Goal: Task Accomplishment & Management: Manage account settings

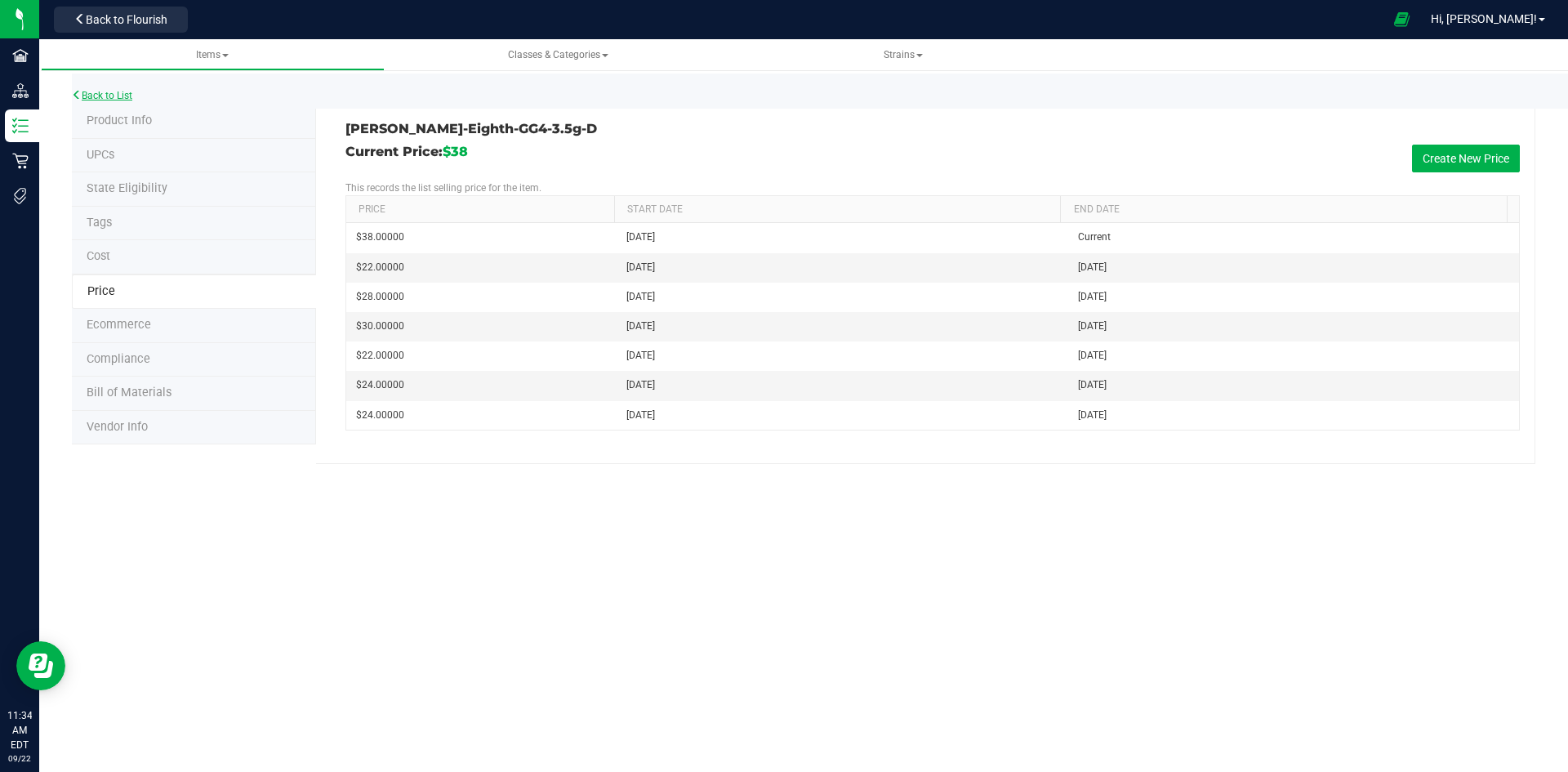
click at [109, 98] on link "Back to List" at bounding box center [102, 95] width 61 height 12
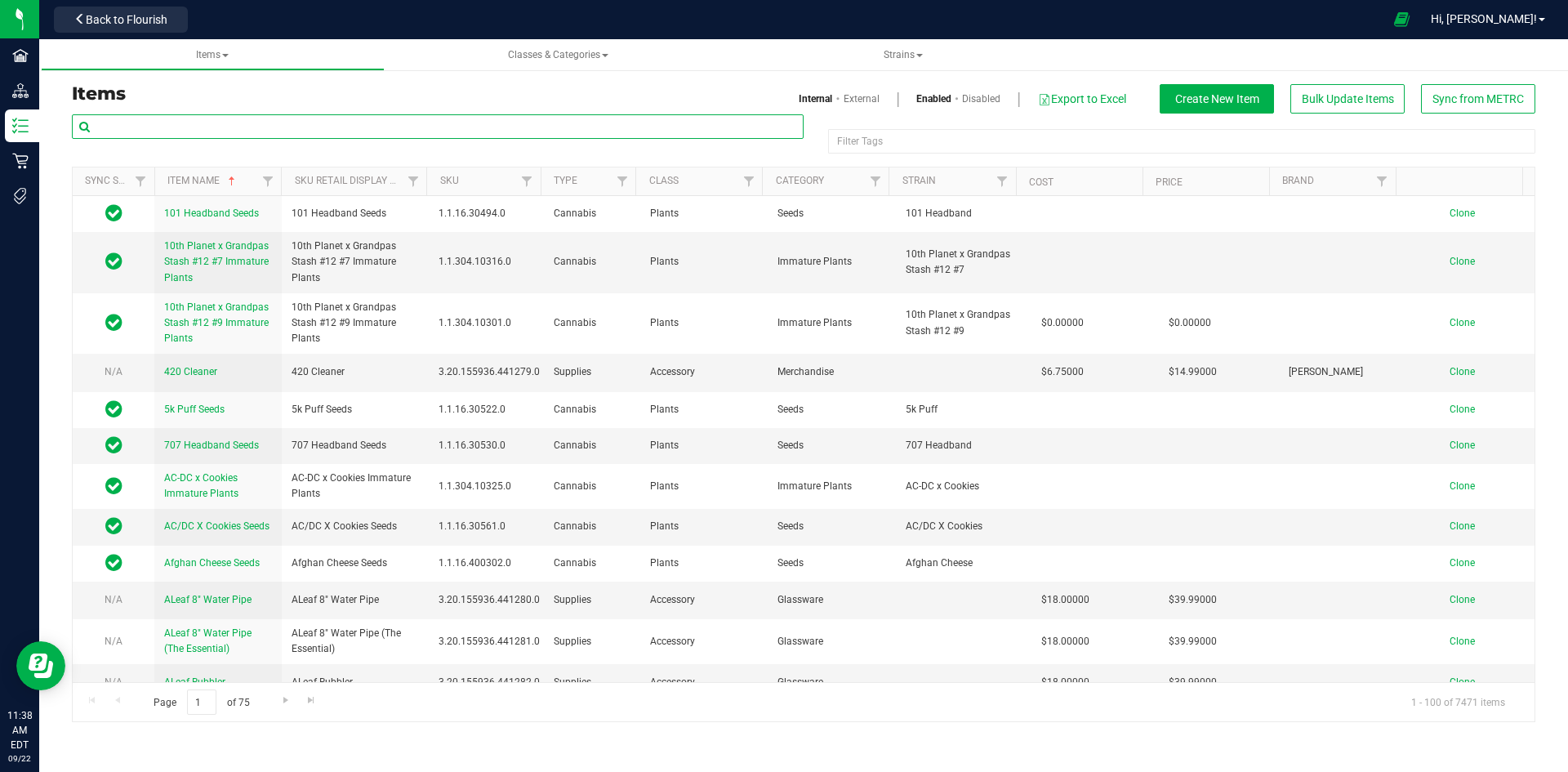
click at [257, 123] on input "text" at bounding box center [437, 126] width 732 height 25
paste input "1.118444.141538.513896.0"
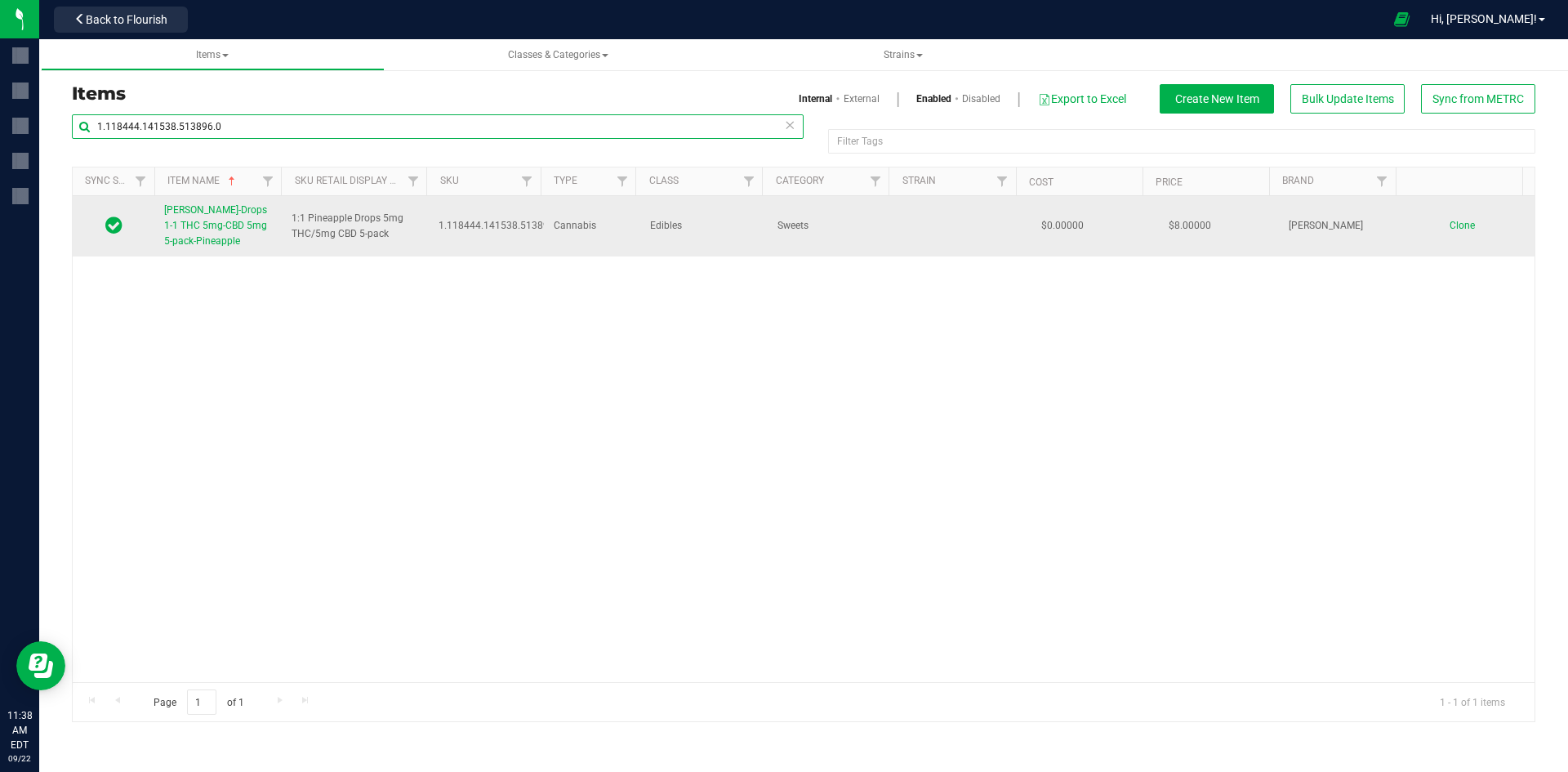
type input "1.118444.141538.513896.0"
click at [236, 231] on span "[PERSON_NAME]-Drops 1-1 THC 5mg-CBD 5mg 5-pack-Pineapple" at bounding box center [215, 226] width 103 height 43
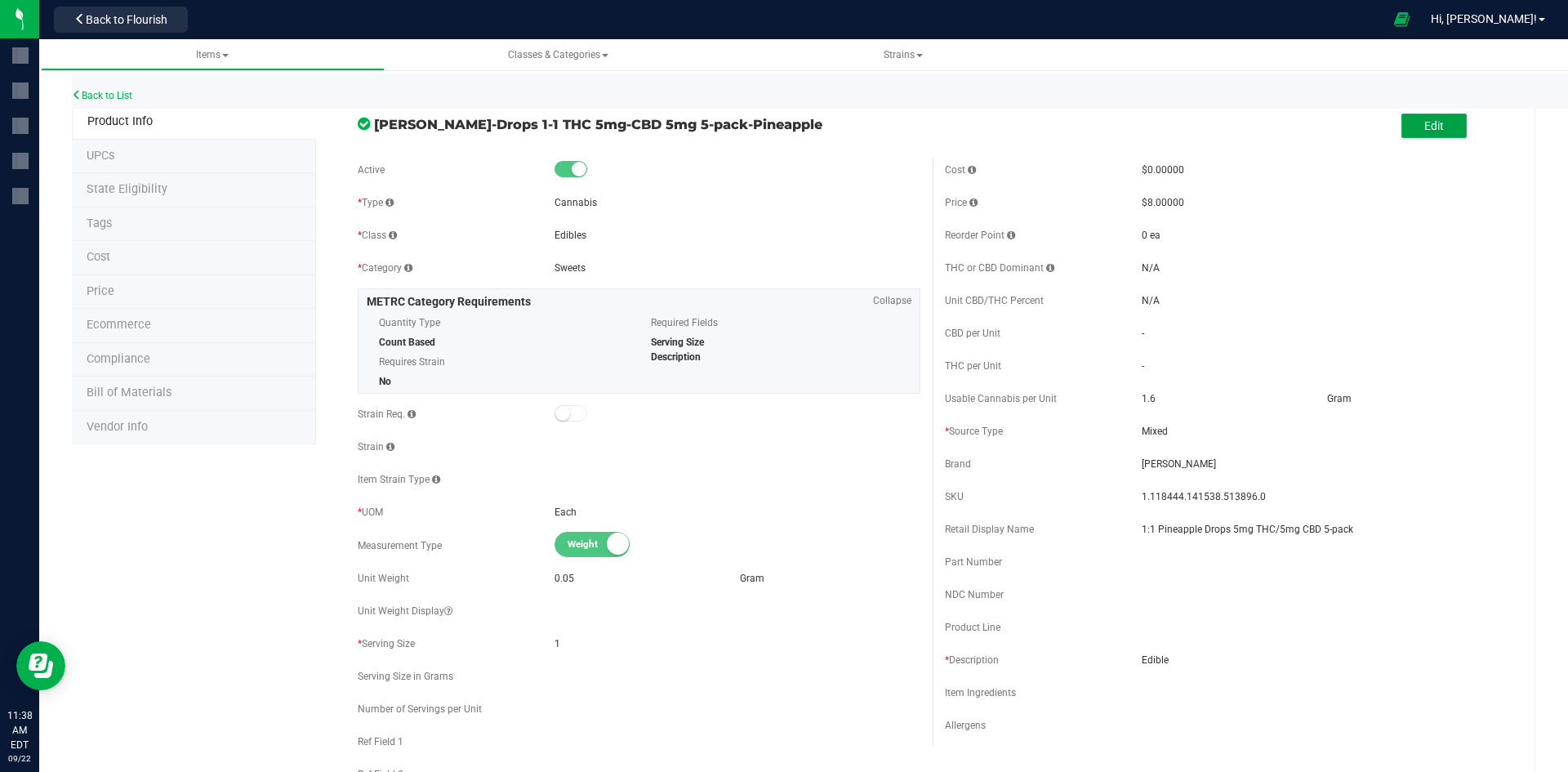
click at [1424, 131] on span "Edit" at bounding box center [1434, 125] width 20 height 13
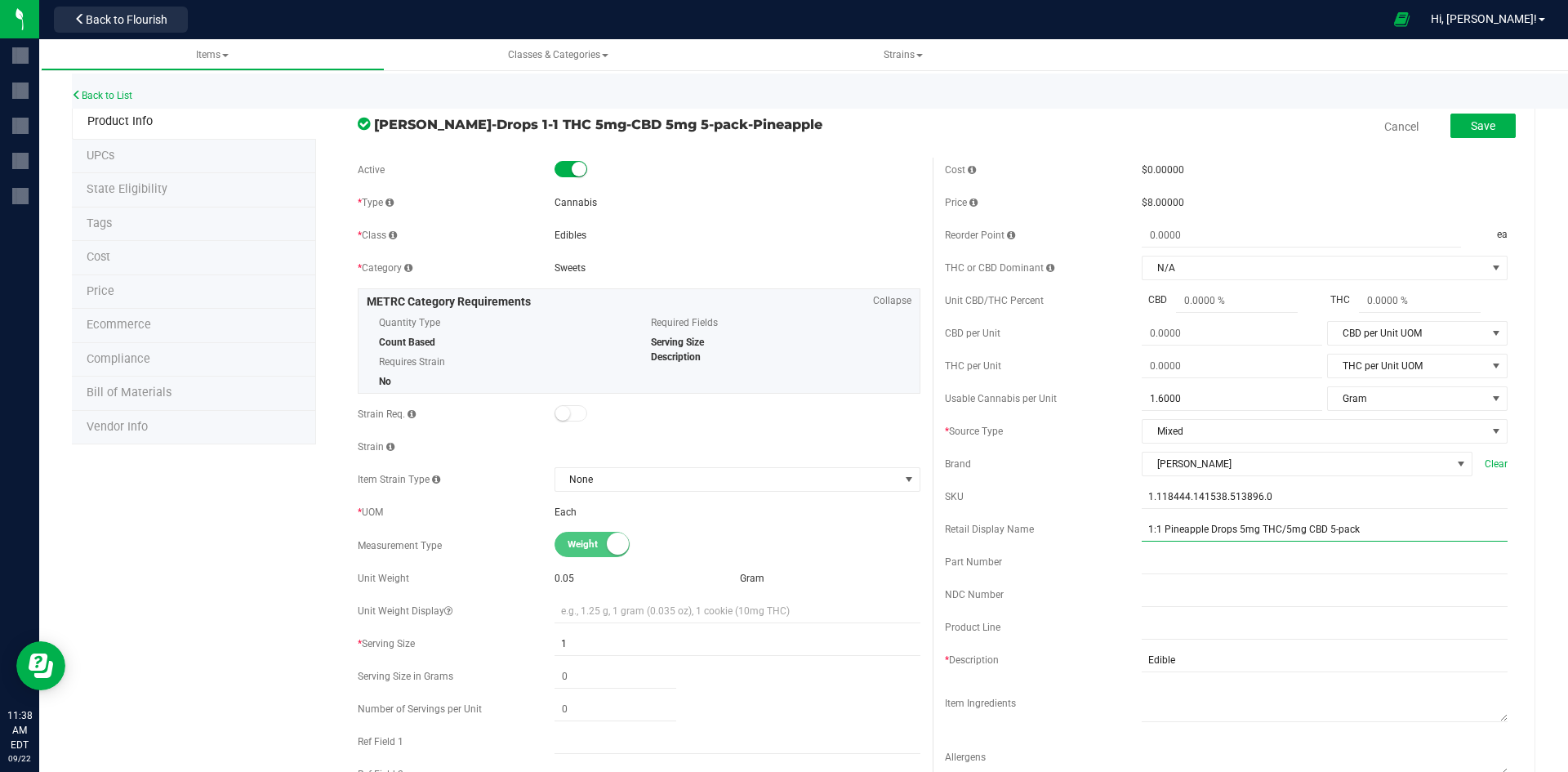
click at [1377, 530] on input "1:1 Pineapple Drops 5mg THC/5mg CBD 5-pack" at bounding box center [1324, 529] width 366 height 25
click at [1273, 540] on input "1:1 Pineapple Drops 5mg THC/5mg CBD 5-pack-345" at bounding box center [1324, 529] width 366 height 25
click at [1275, 528] on input "1:1 Pineapple Drops 5mg THC/5mg CBD 5-pack-345" at bounding box center [1324, 529] width 366 height 25
click at [1246, 529] on input "1:1 Pineapple Drops 5mg1:1 THC/CBD 5mg CBD Pineapple Drops 5mg 5-pack-345" at bounding box center [1324, 529] width 366 height 25
click at [1221, 536] on input "1:1 THC/CBD 5mg CBD Pineapple Drops 5mg 5-pack-345" at bounding box center [1324, 529] width 366 height 25
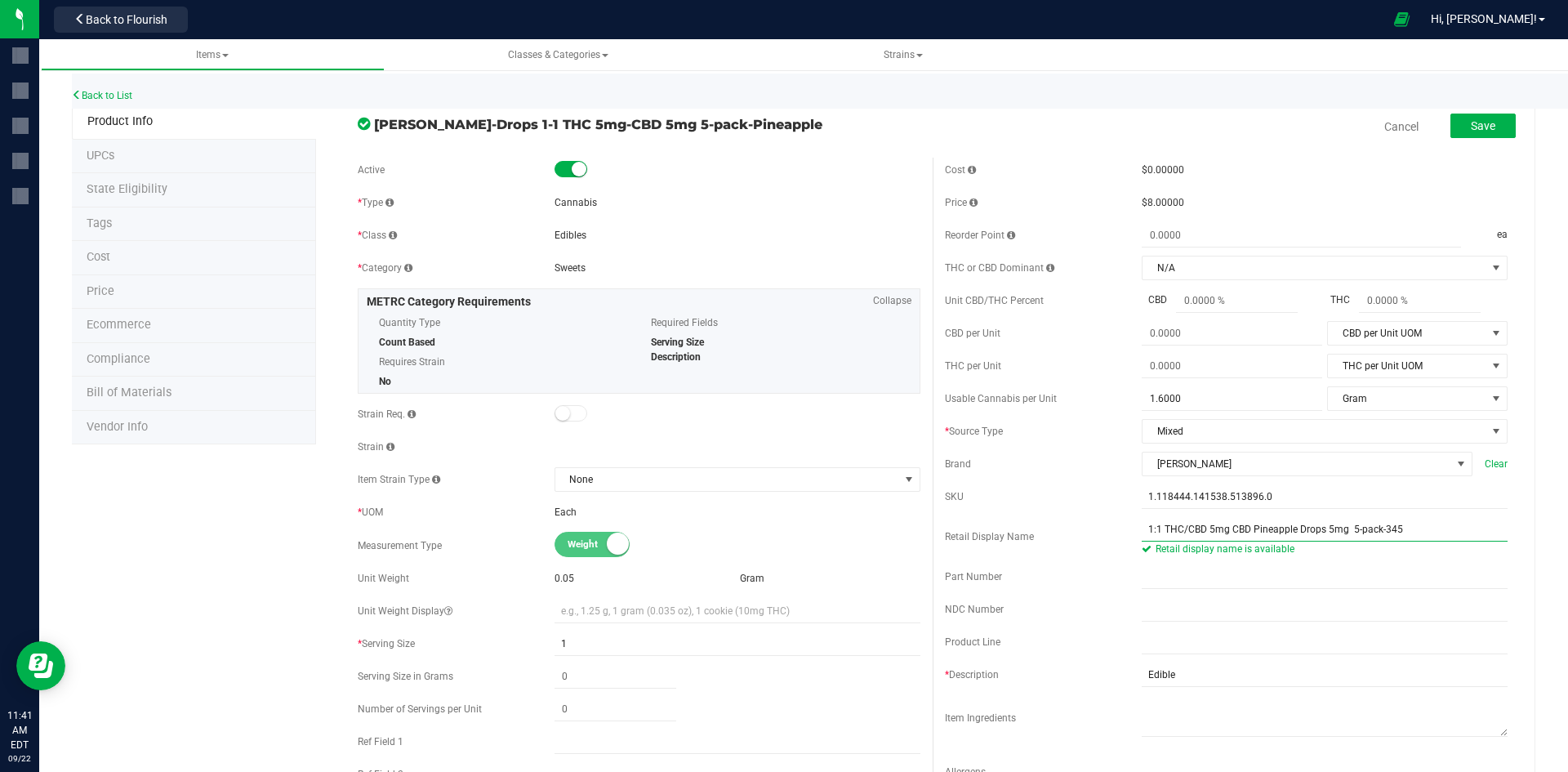
click at [1243, 536] on input "1:1 THC/CBD 5mg CBD Pineapple Drops 5mg 5-pack-345" at bounding box center [1324, 529] width 366 height 25
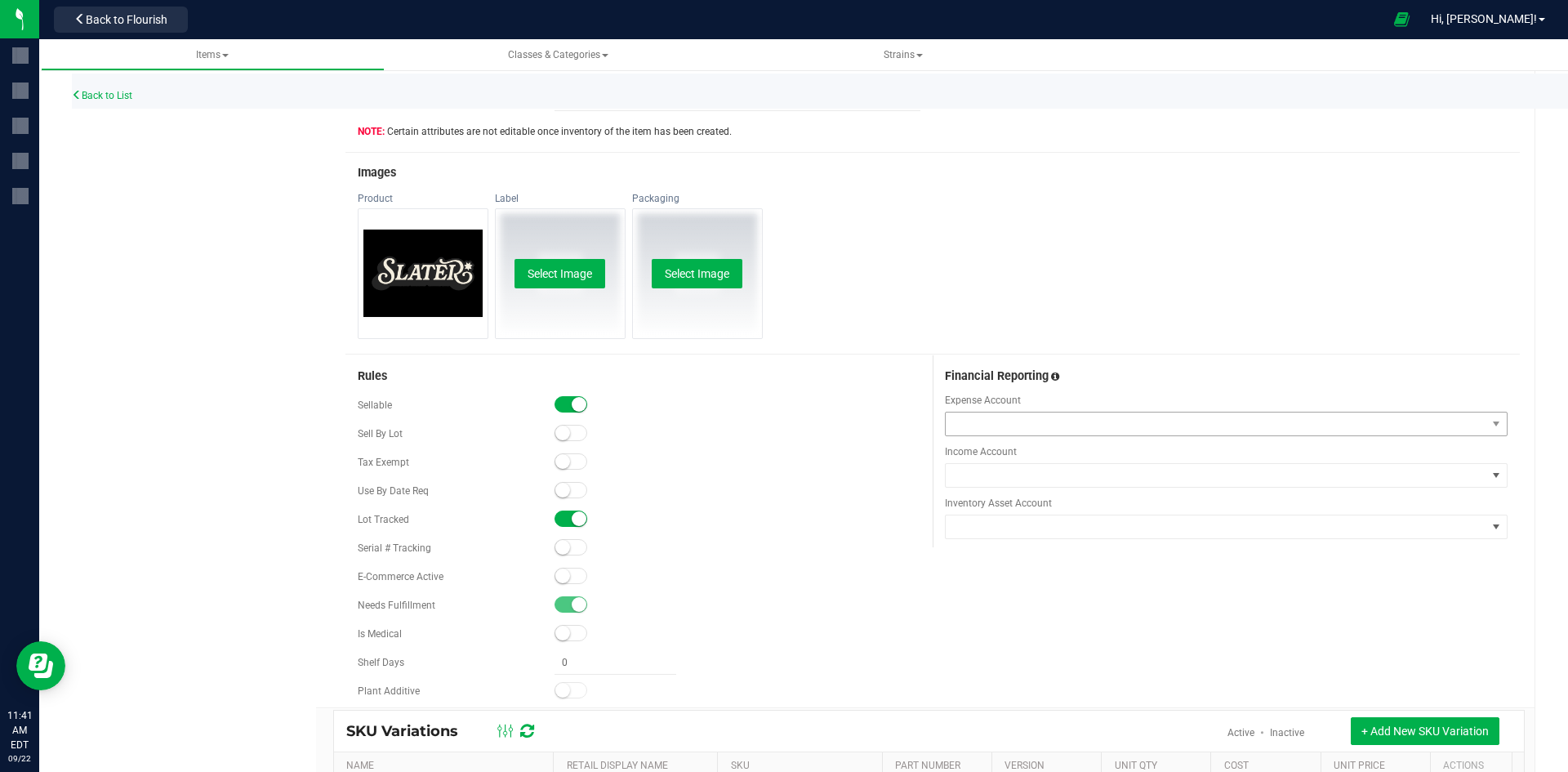
scroll to position [899, 0]
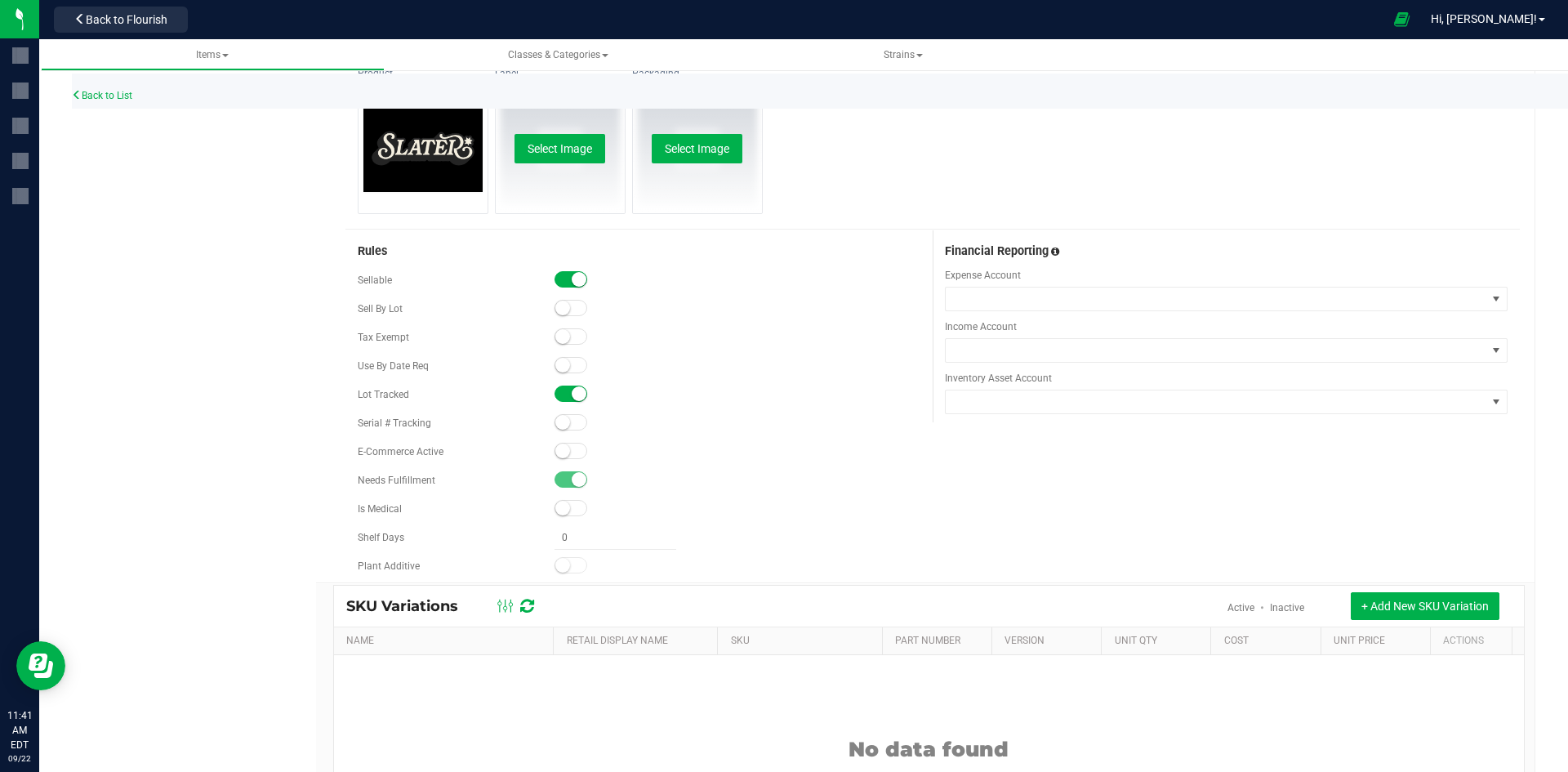
type input "1:1 THC/CBD Pineapple Drops 5mg 5-pack-345"
click at [564, 454] on small at bounding box center [563, 451] width 15 height 15
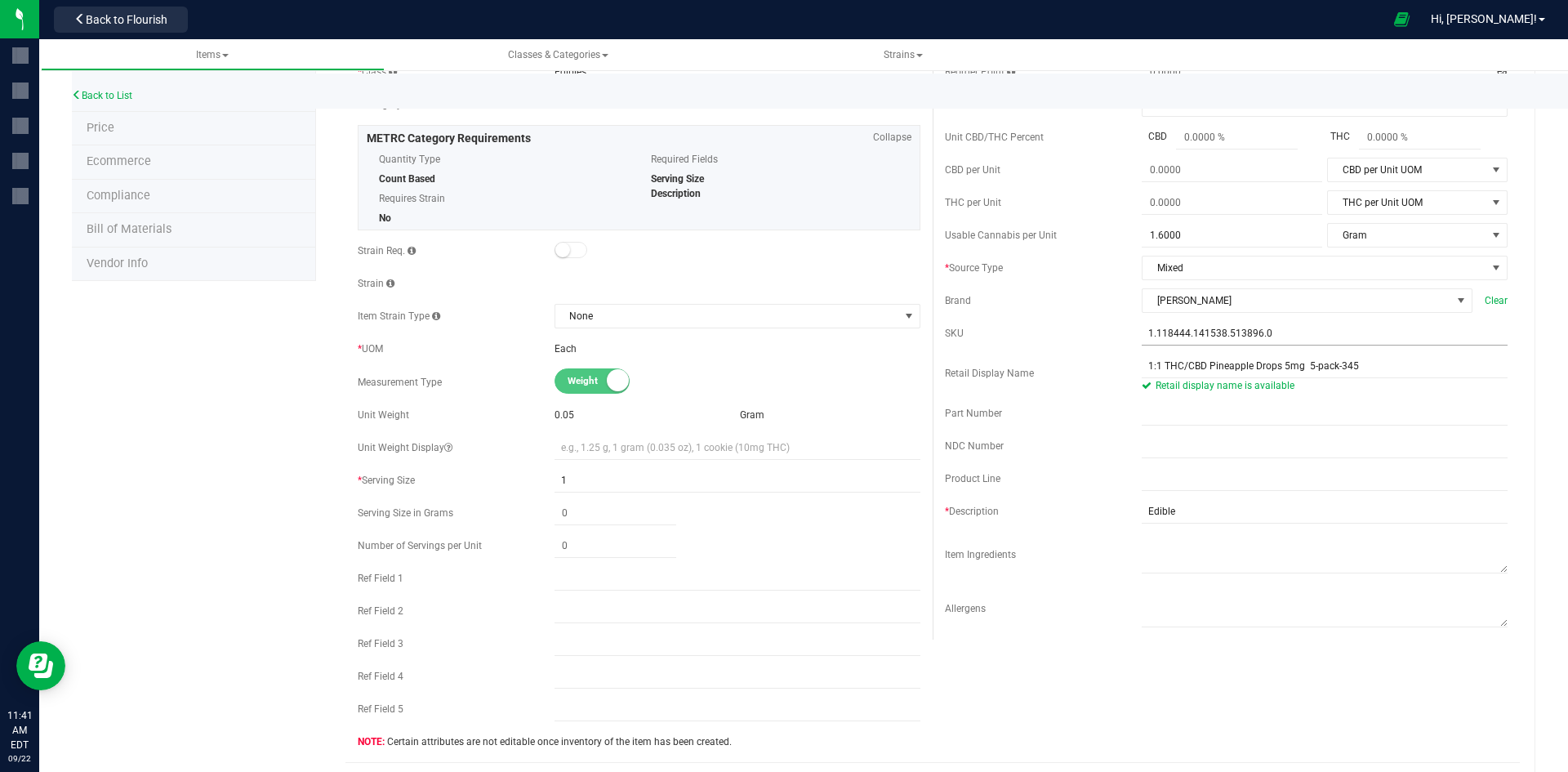
scroll to position [0, 0]
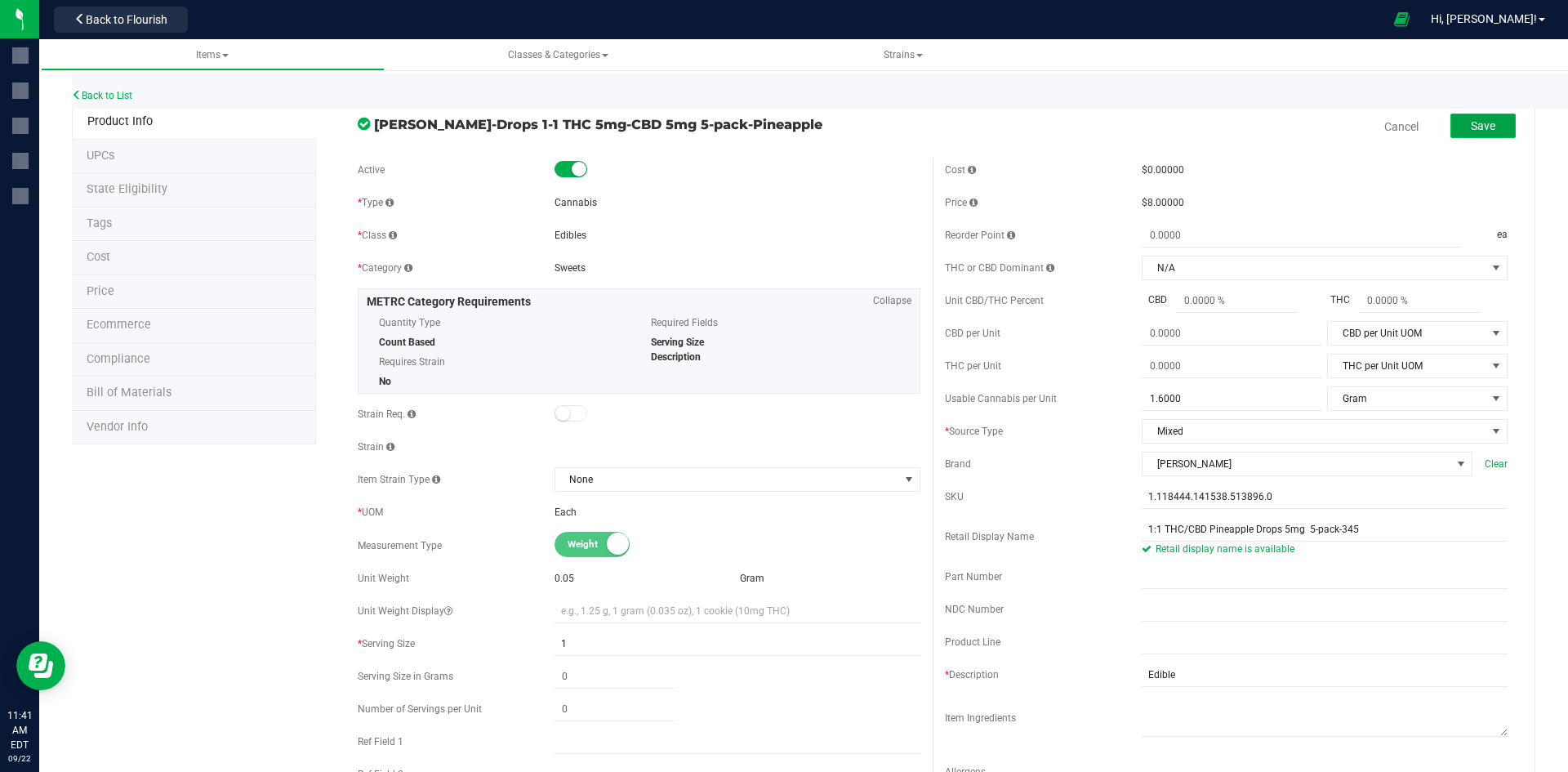
click at [1451, 123] on button "Save" at bounding box center [1483, 125] width 65 height 25
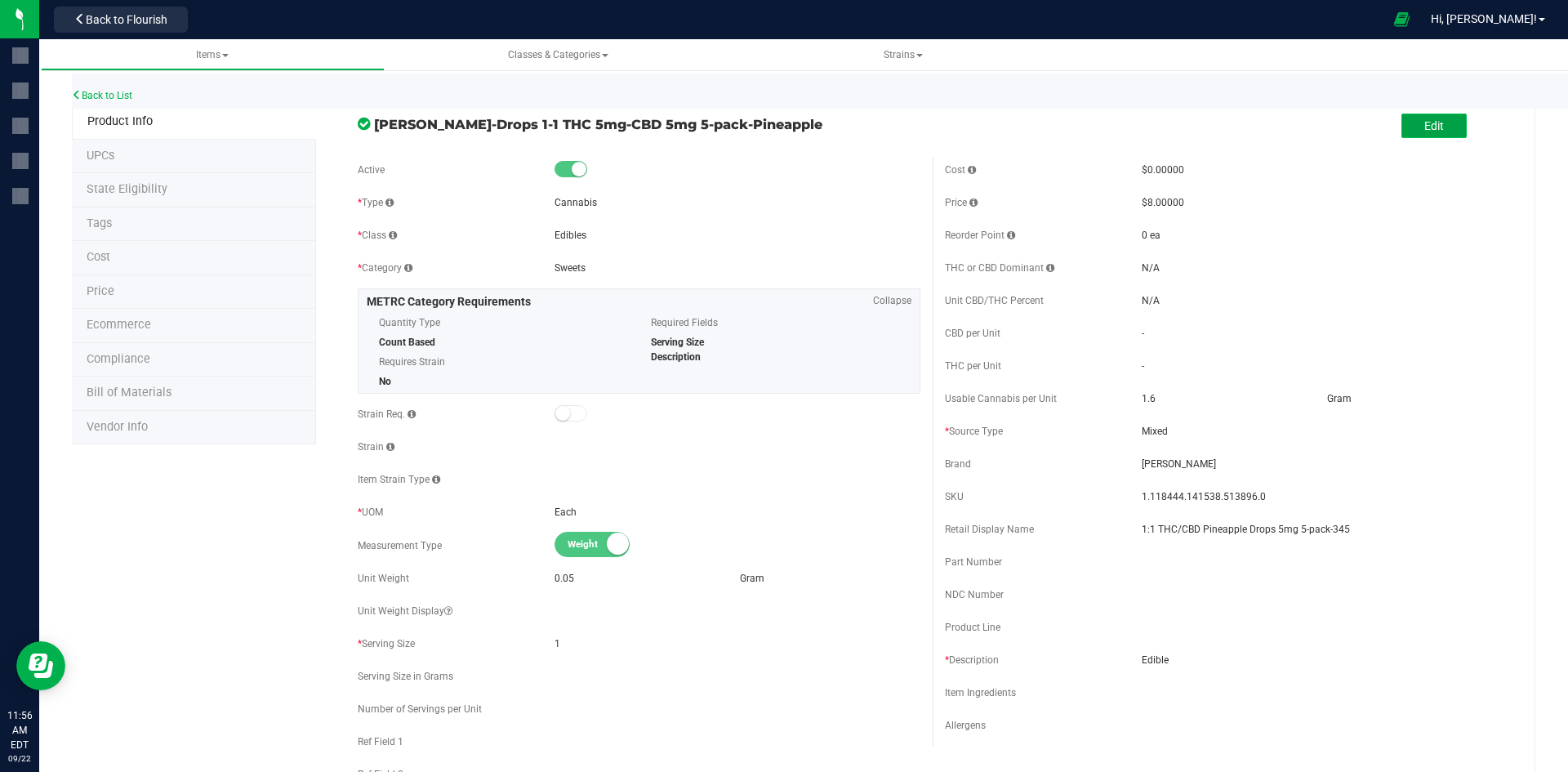
click at [1402, 133] on button "Edit" at bounding box center [1434, 125] width 65 height 25
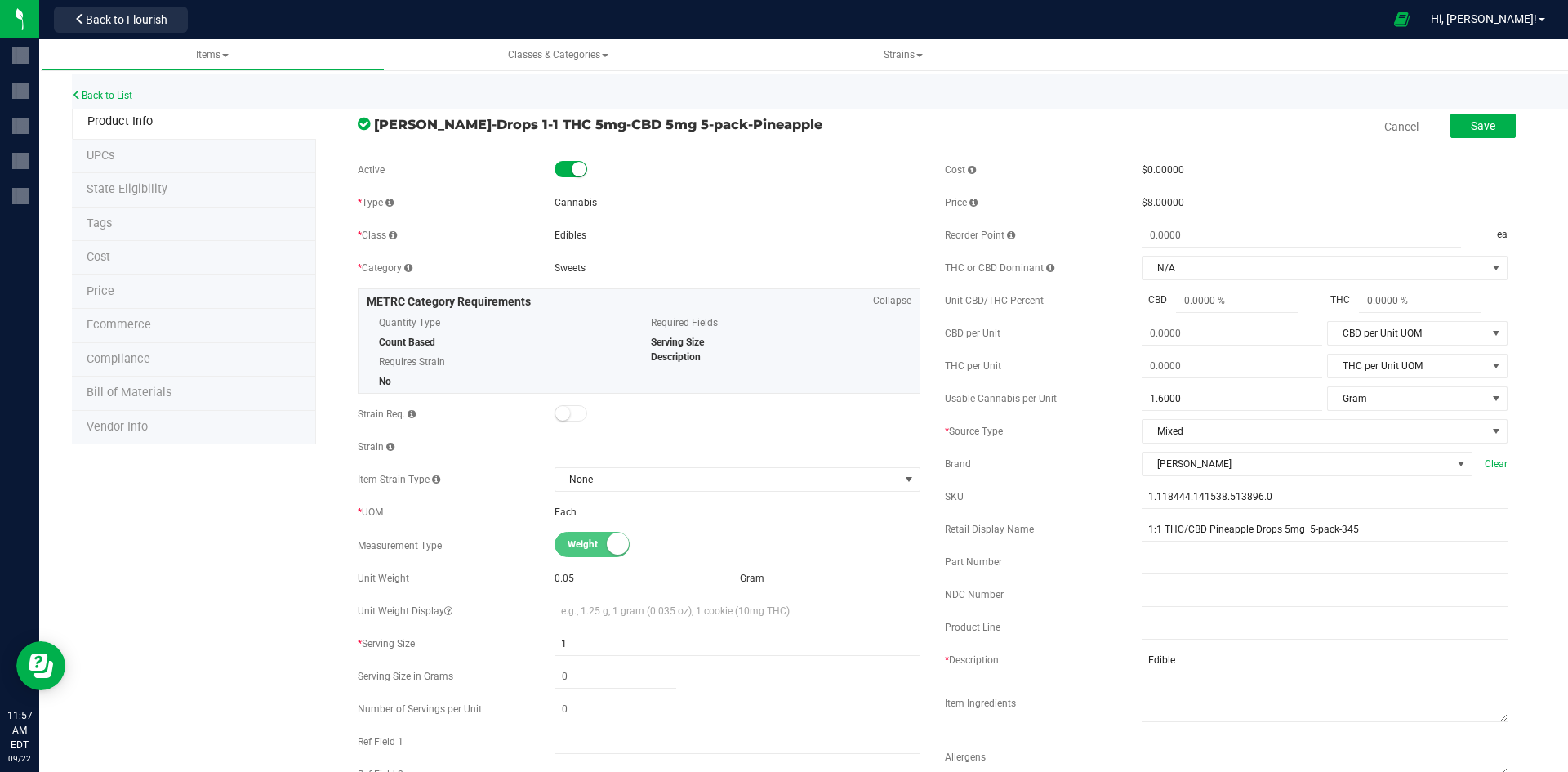
click at [144, 295] on li "Price" at bounding box center [194, 293] width 245 height 35
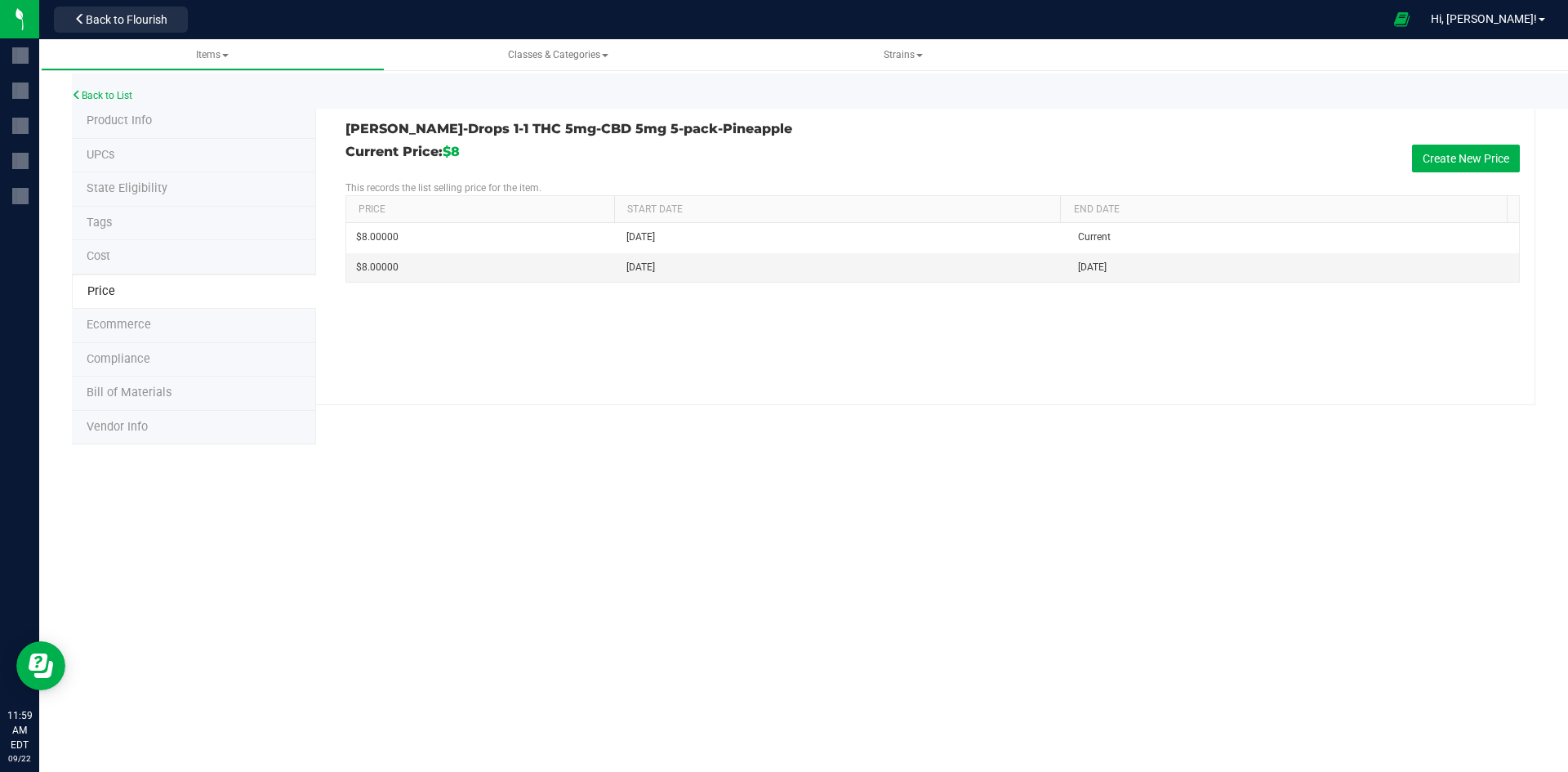
click at [174, 287] on li "Price" at bounding box center [194, 292] width 245 height 35
click at [1437, 160] on button "Create New Price" at bounding box center [1466, 158] width 108 height 28
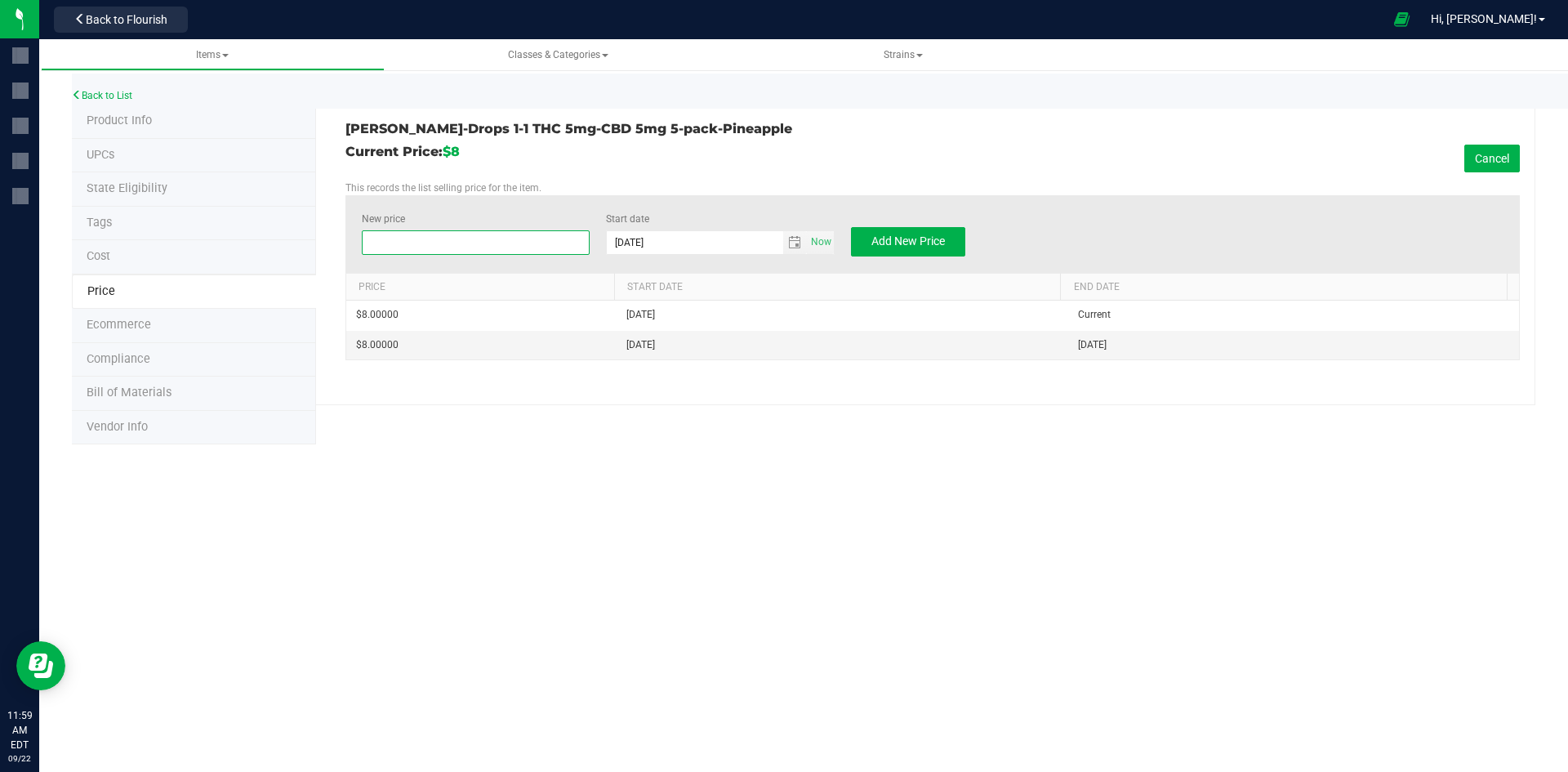
click at [440, 250] on span at bounding box center [476, 242] width 229 height 25
type input "12.50"
click at [888, 236] on span "Add New Price" at bounding box center [908, 241] width 74 height 13
type input "$0.00000"
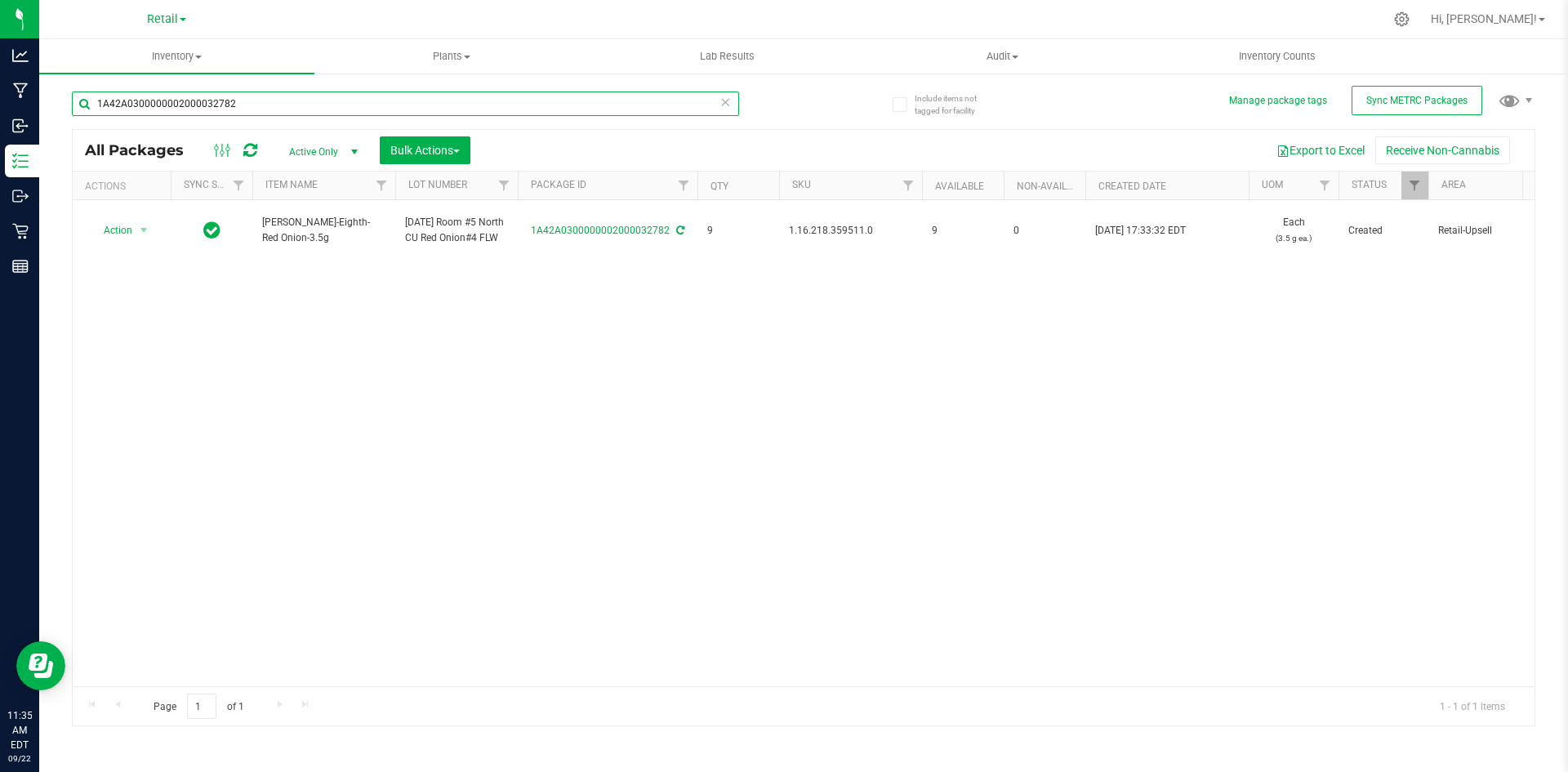
click at [267, 100] on input "1A42A0300000002000032782" at bounding box center [405, 104] width 667 height 25
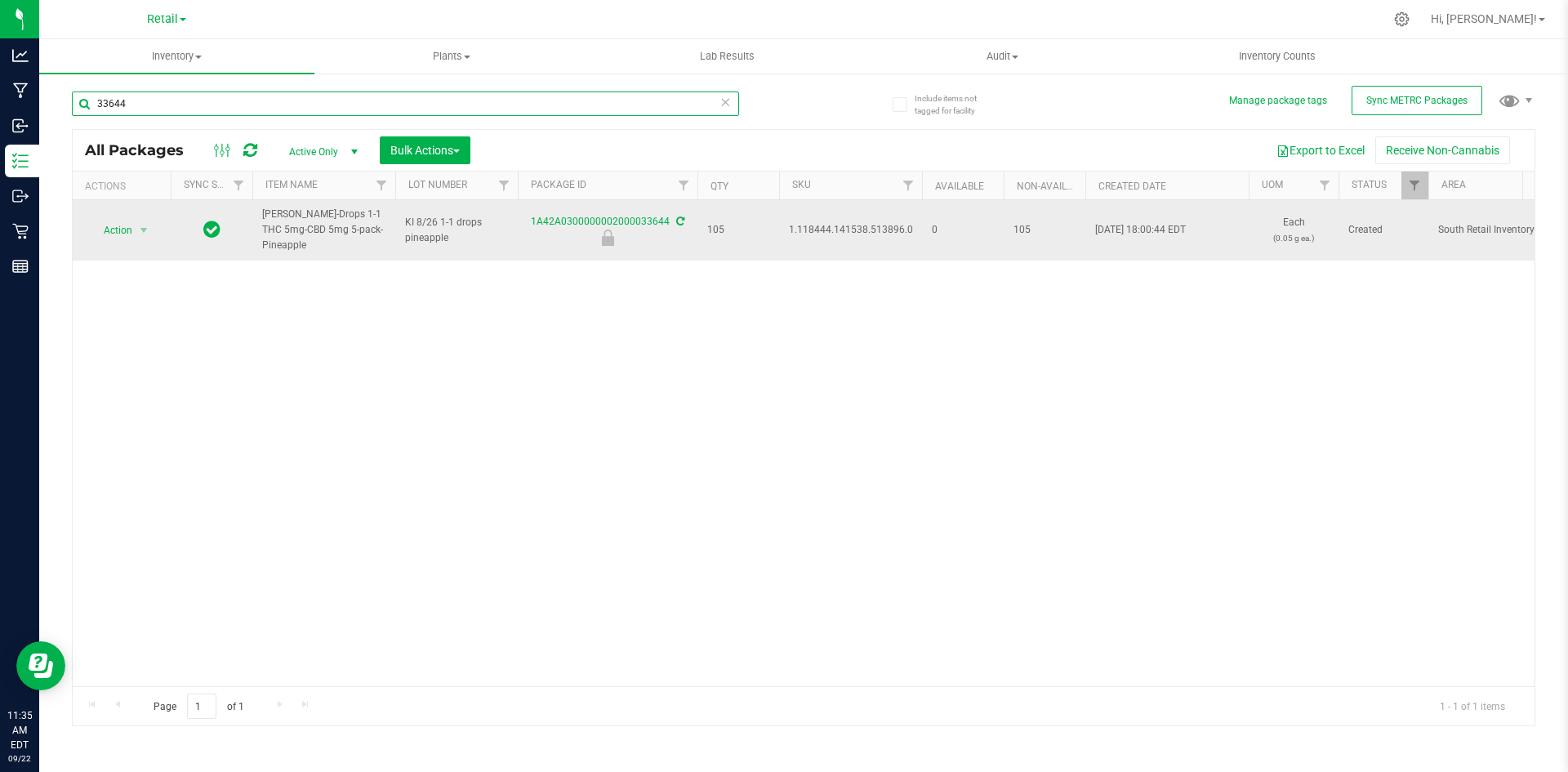
type input "33644"
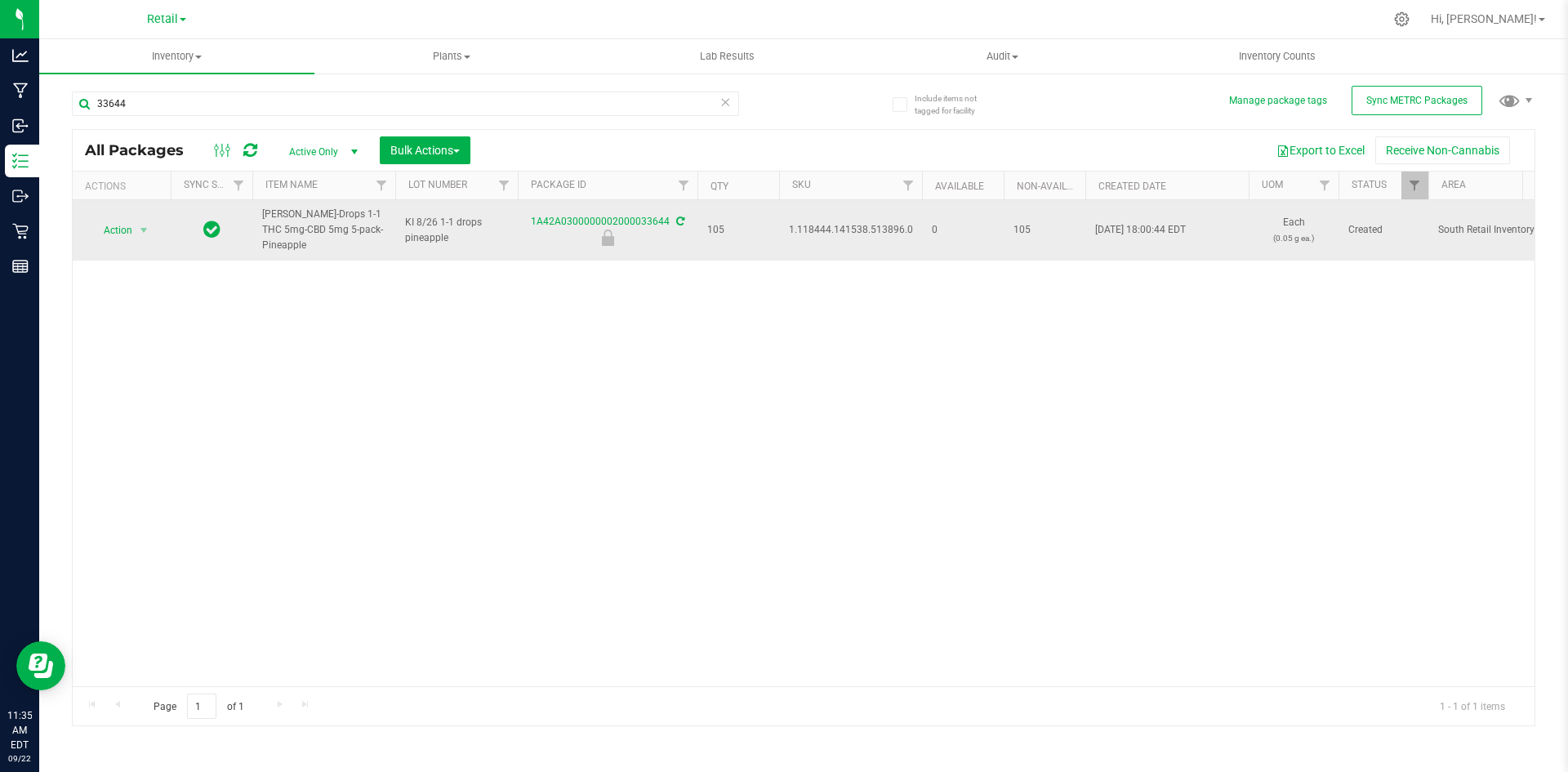
click at [882, 224] on span "1.118444.141538.513896.0" at bounding box center [851, 229] width 125 height 15
copy span "1.118444.141538.513896.0"
click at [141, 224] on span "select" at bounding box center [144, 230] width 13 height 13
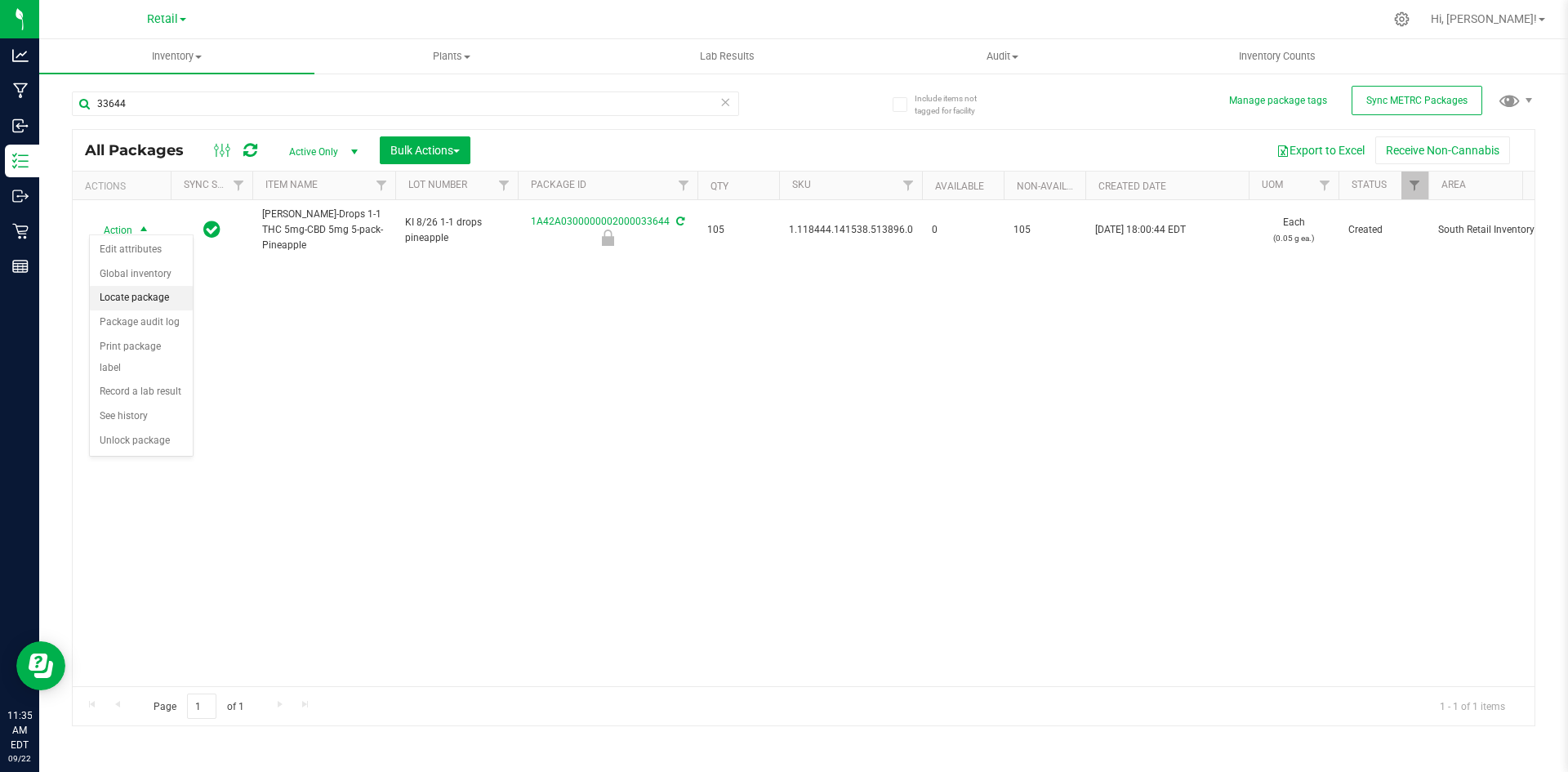
click at [141, 299] on li "Locate package" at bounding box center [141, 298] width 103 height 25
click at [429, 148] on span "Bulk Actions" at bounding box center [425, 150] width 69 height 13
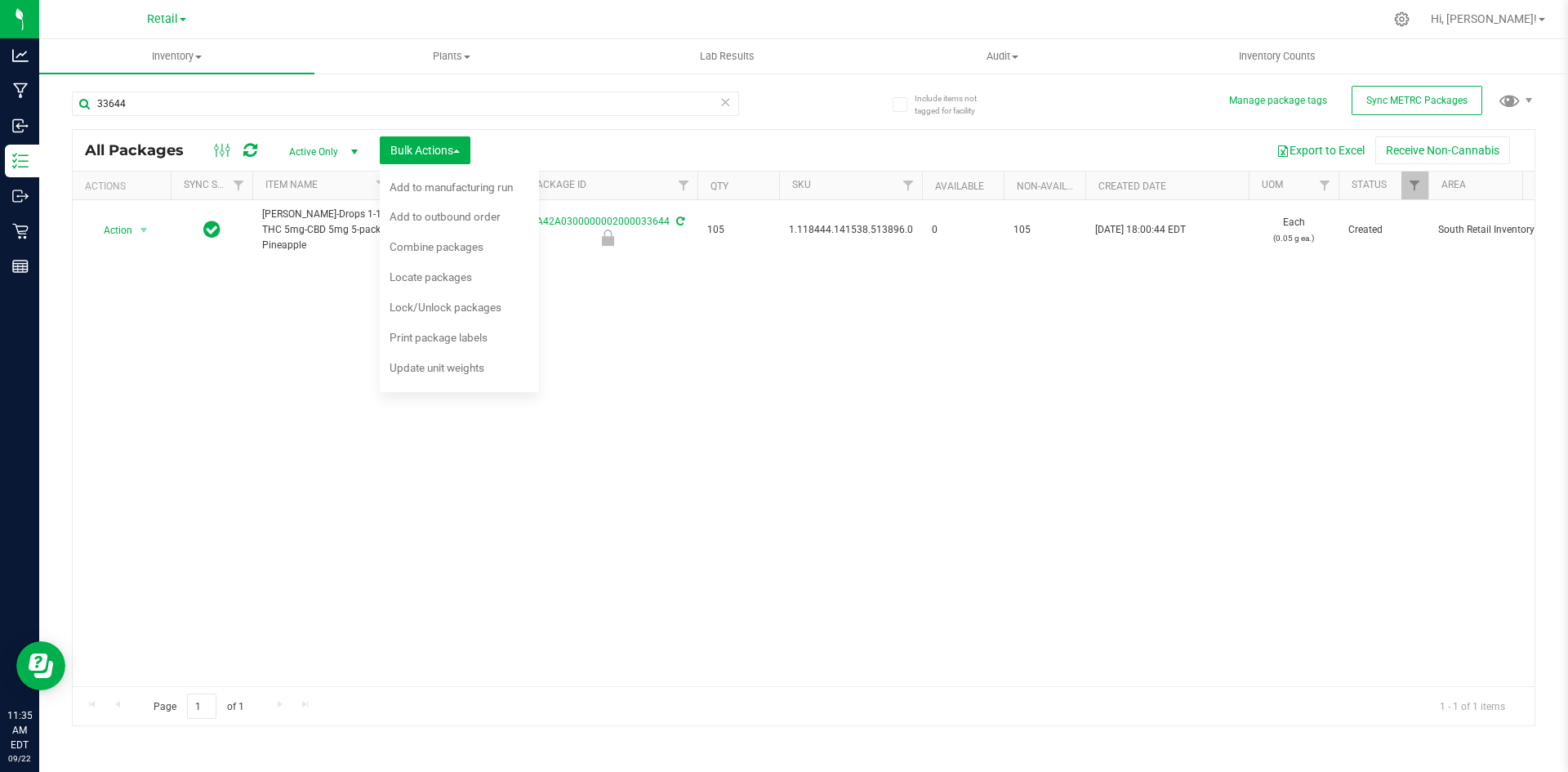
click at [215, 310] on div "Action Action Edit attributes Global inventory Locate package Package audit log…" at bounding box center [804, 443] width 1463 height 486
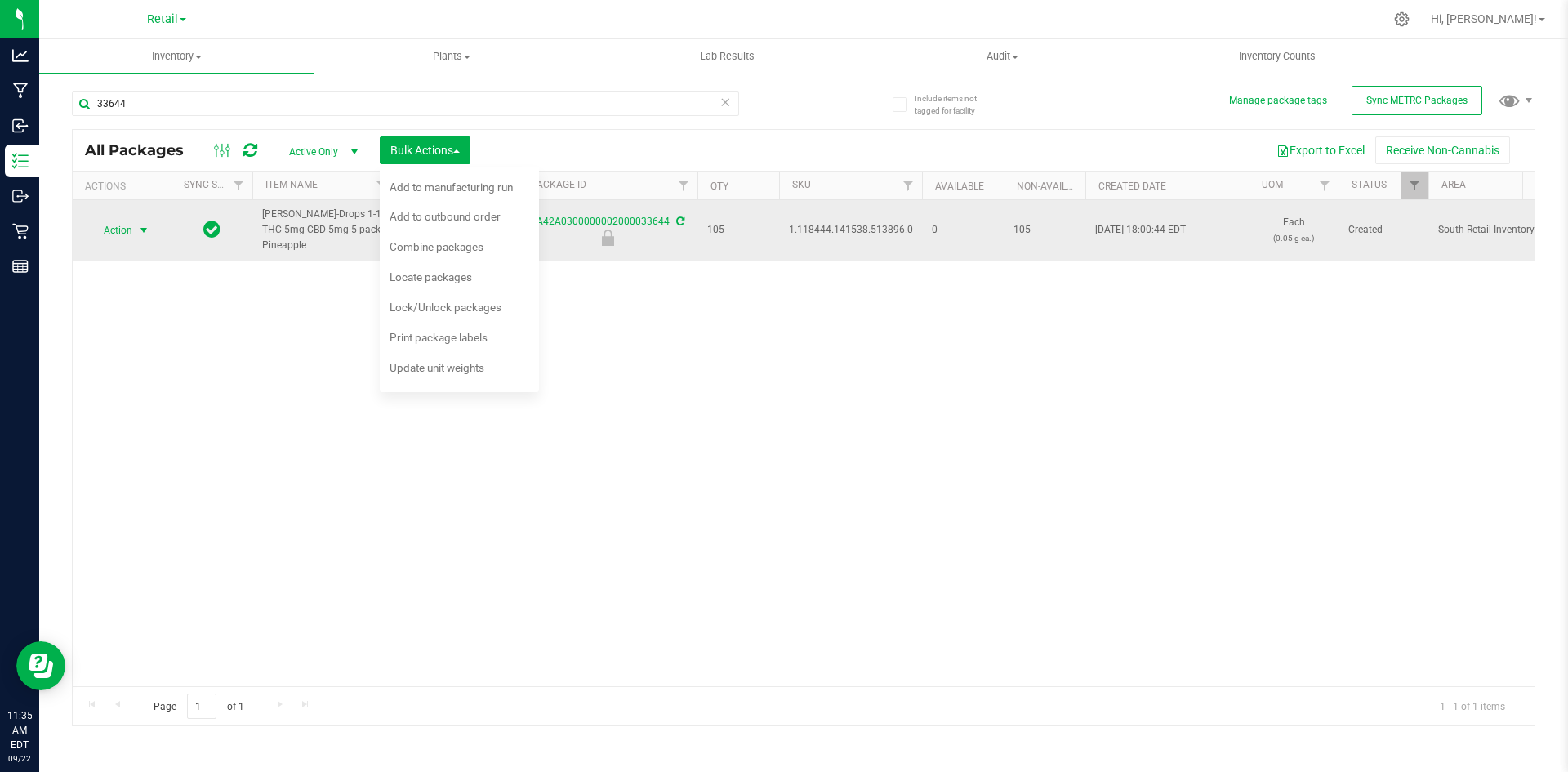
click at [100, 223] on span "Action" at bounding box center [111, 230] width 45 height 23
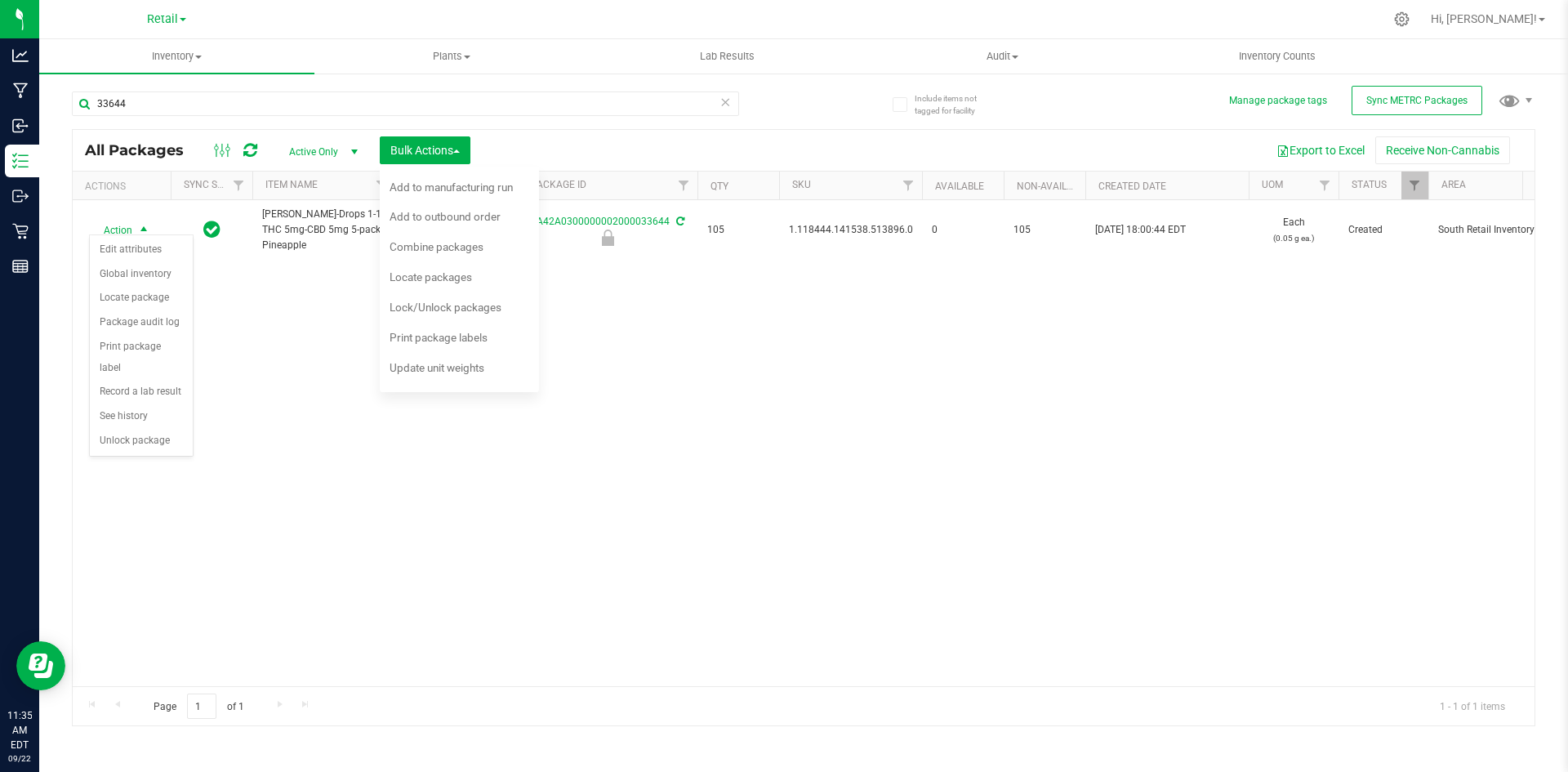
click at [217, 429] on div "Action Action Edit attributes Global inventory Locate package Package audit log…" at bounding box center [804, 443] width 1463 height 486
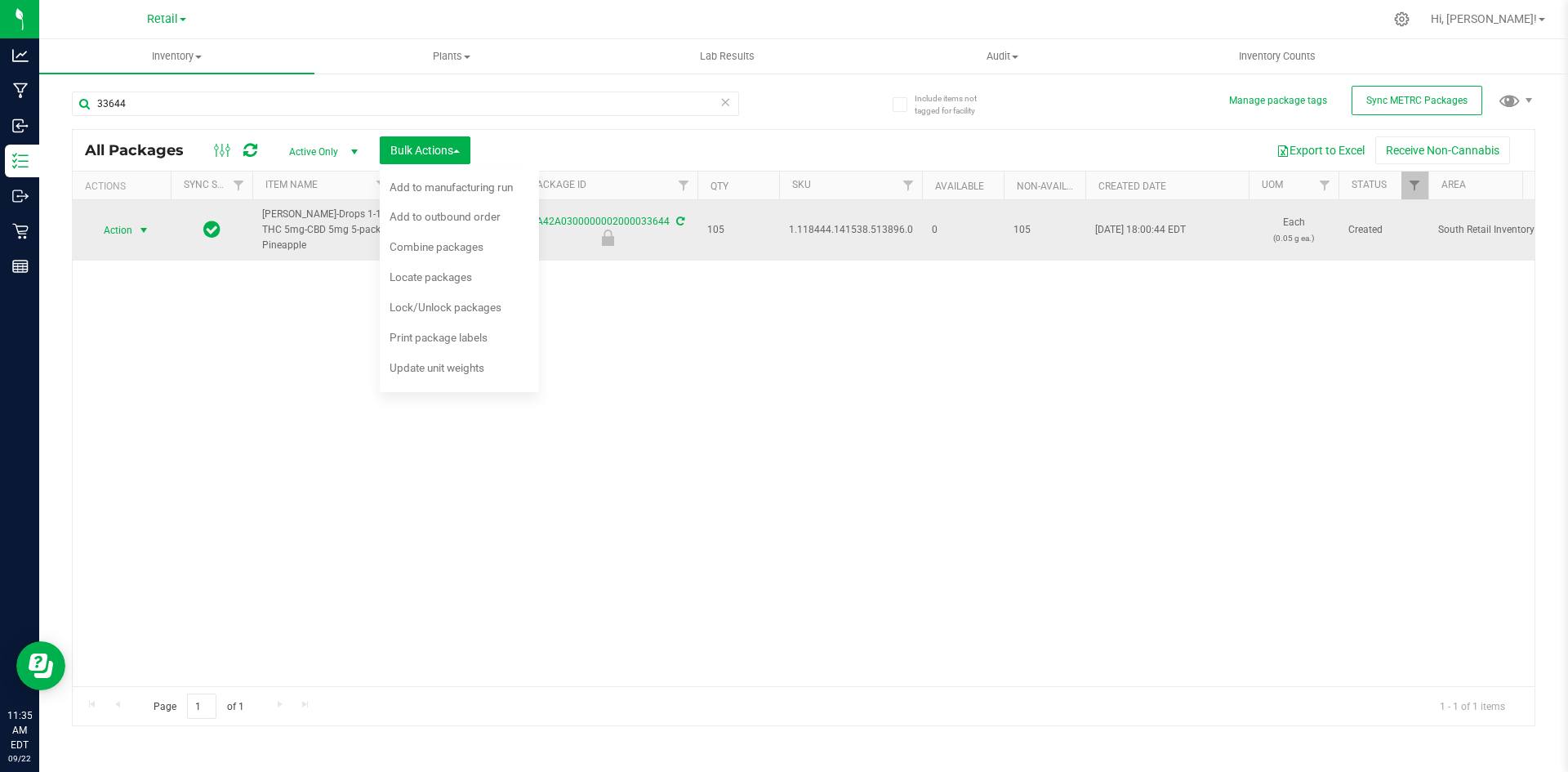
click at [111, 219] on span "Action" at bounding box center [111, 230] width 45 height 23
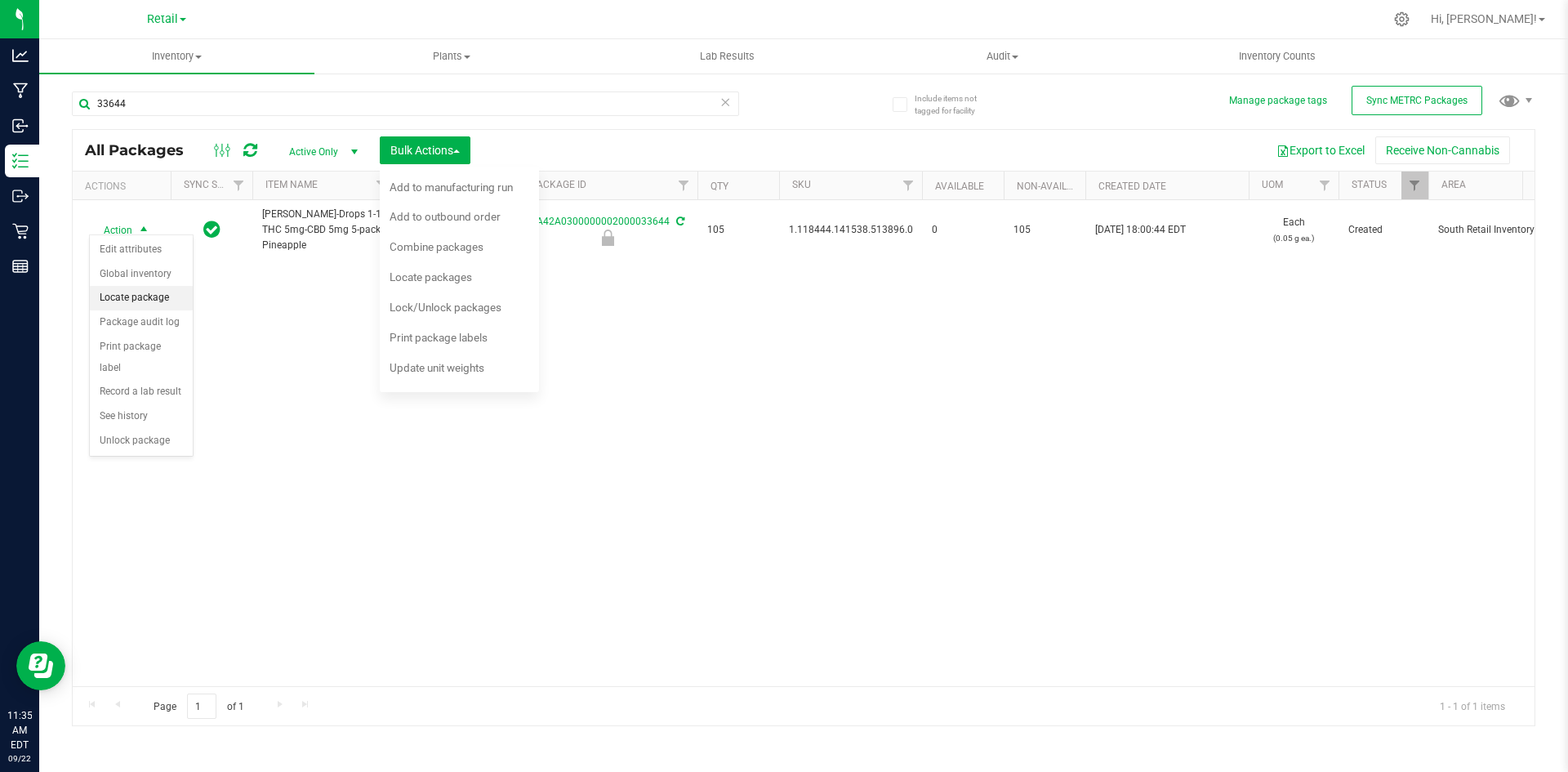
click at [124, 300] on li "Locate package" at bounding box center [141, 298] width 103 height 25
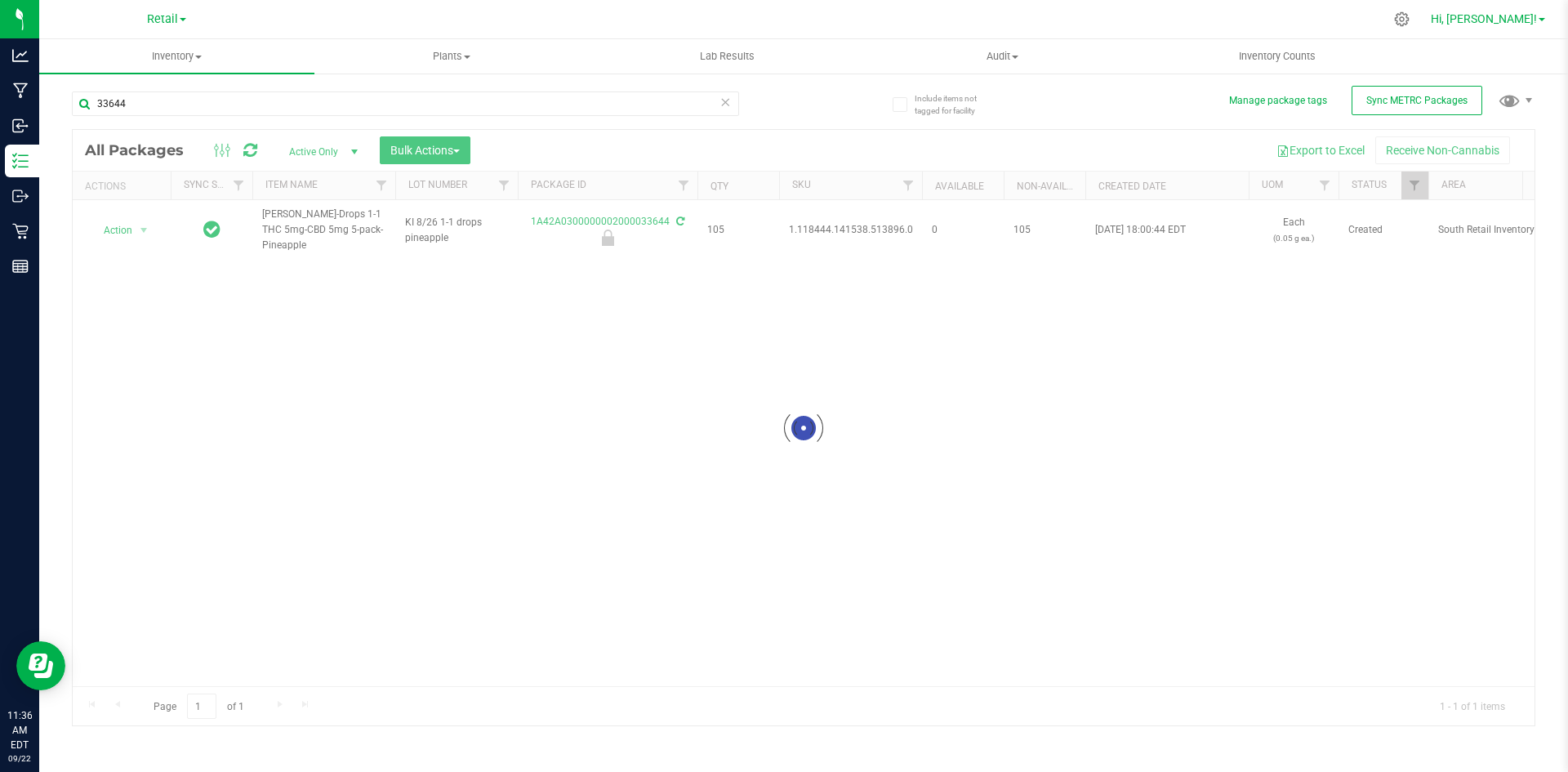
click at [1513, 19] on span "Hi, [PERSON_NAME]!" at bounding box center [1483, 18] width 106 height 13
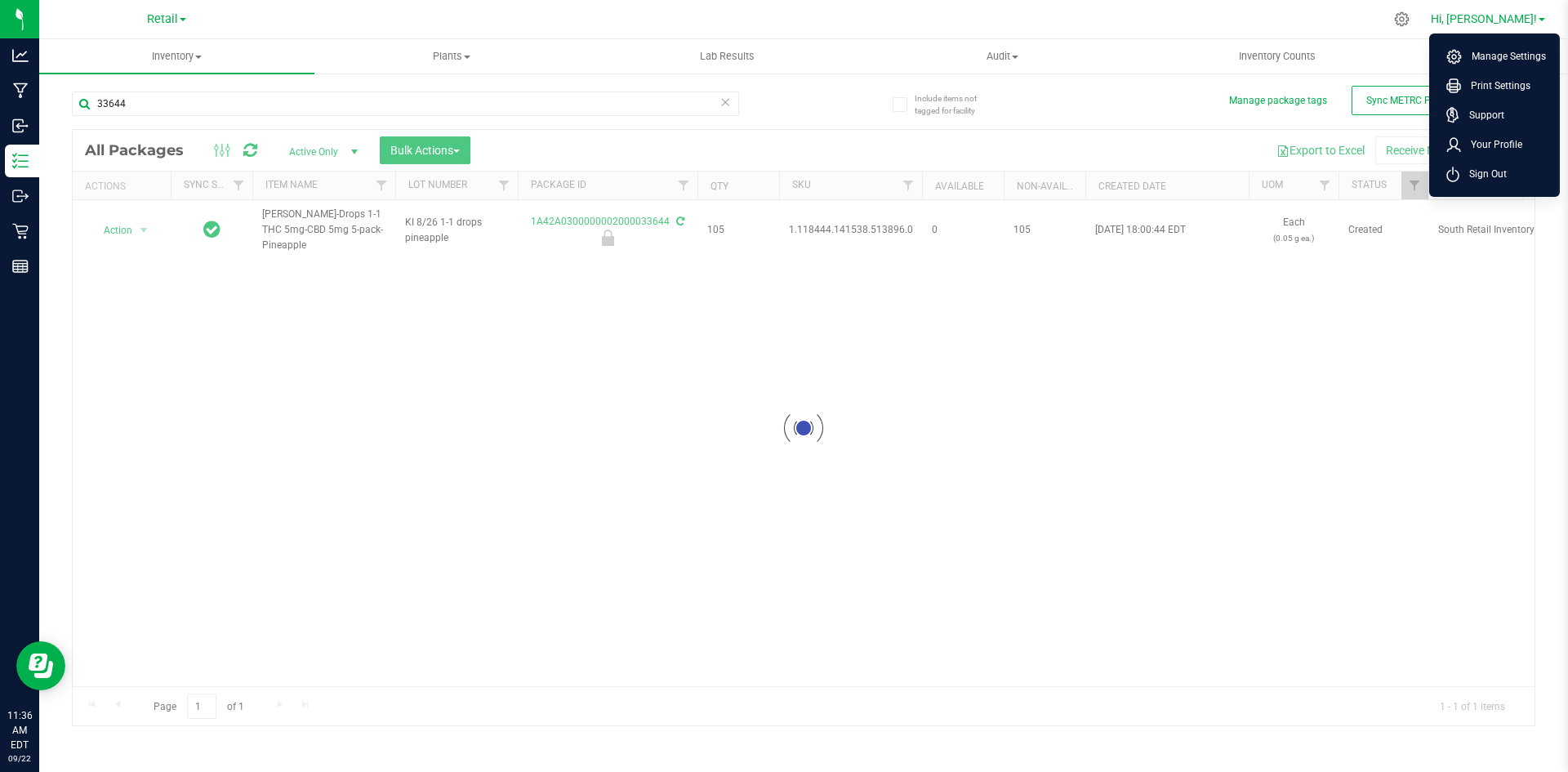
click at [1514, 19] on span "Hi, [PERSON_NAME]!" at bounding box center [1483, 18] width 106 height 13
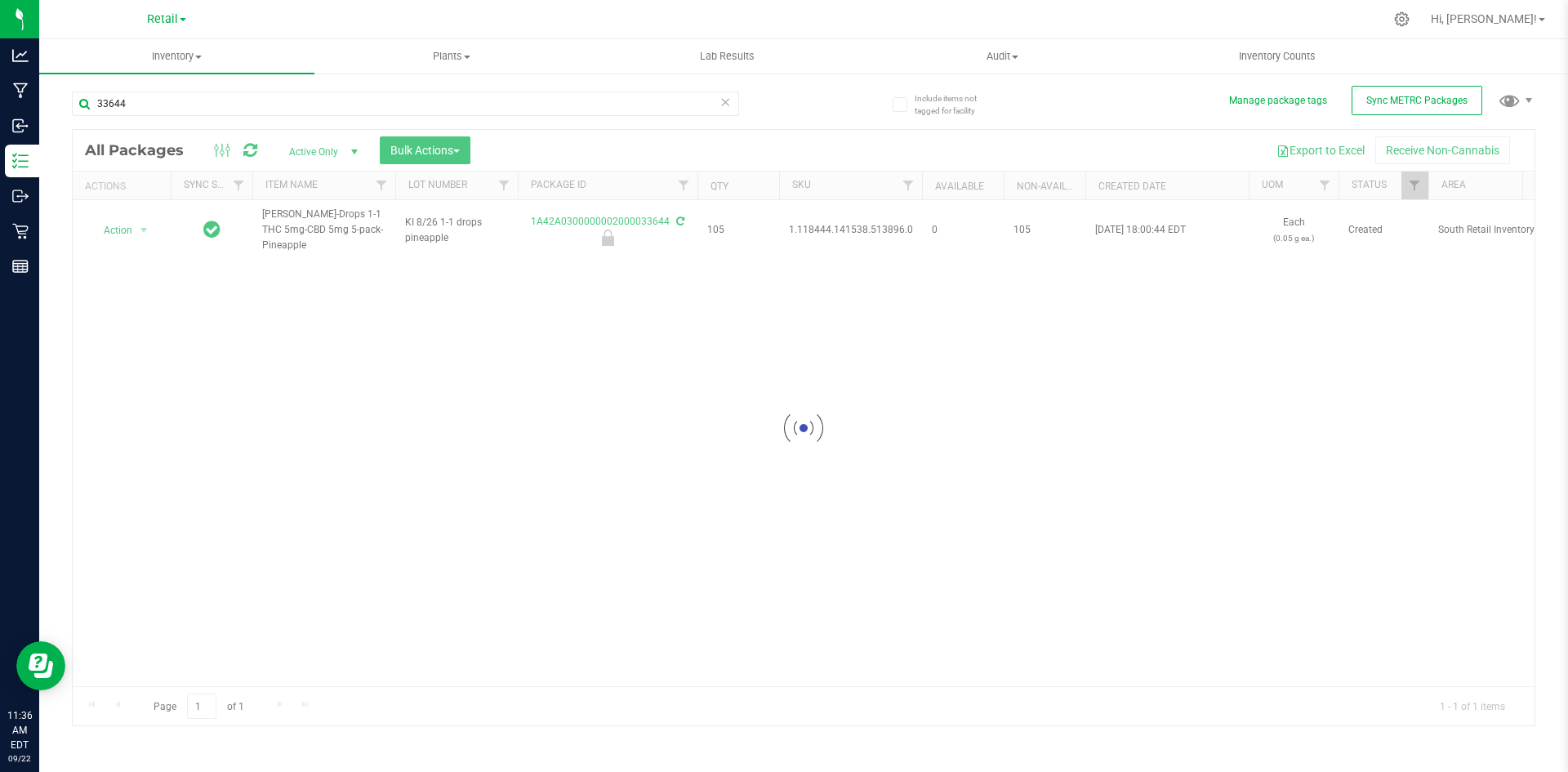
click at [442, 152] on div at bounding box center [804, 427] width 1463 height 596
click at [440, 149] on span "Bulk Actions" at bounding box center [425, 150] width 69 height 13
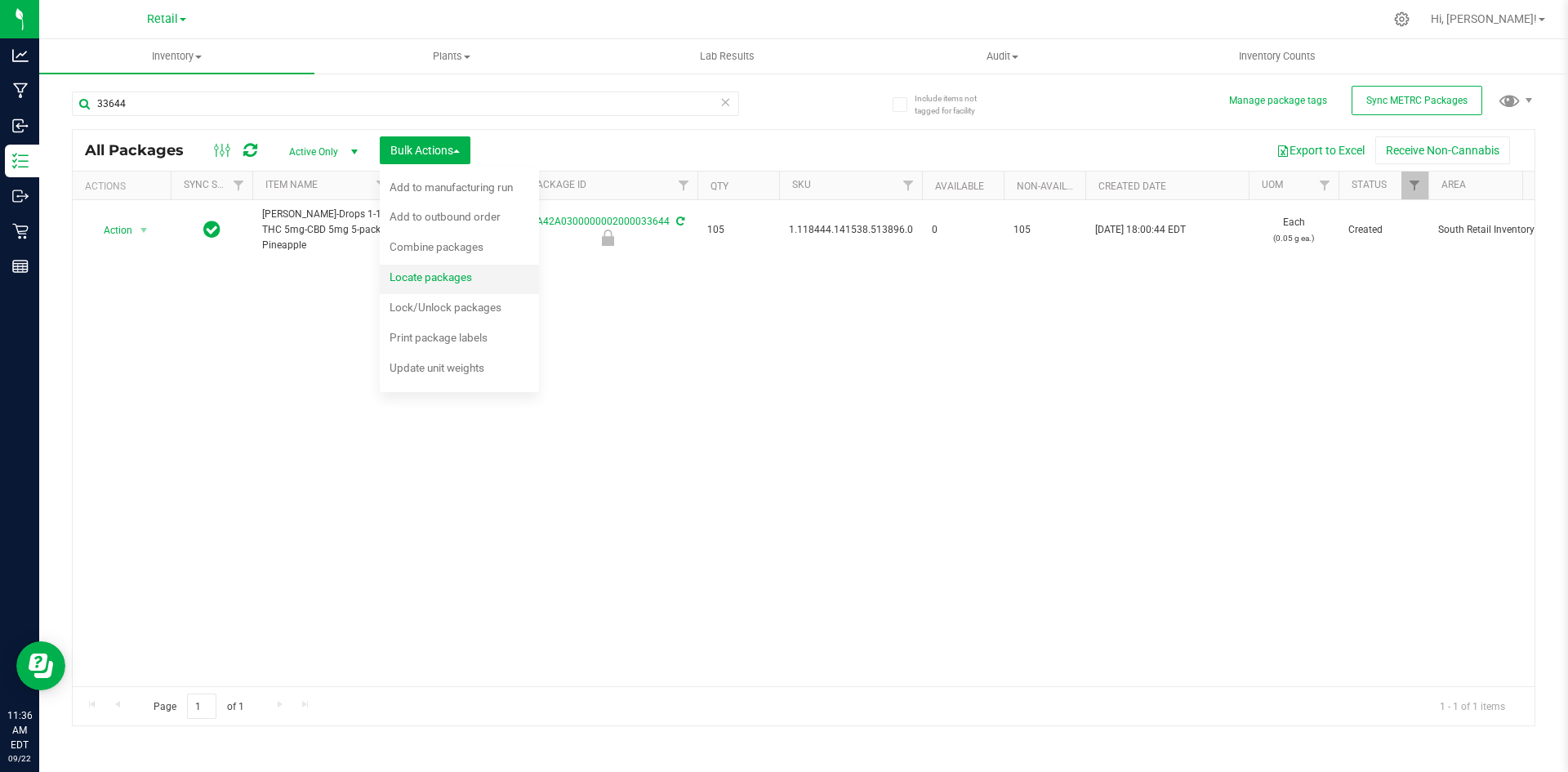
click at [440, 273] on span "Locate packages" at bounding box center [431, 276] width 83 height 13
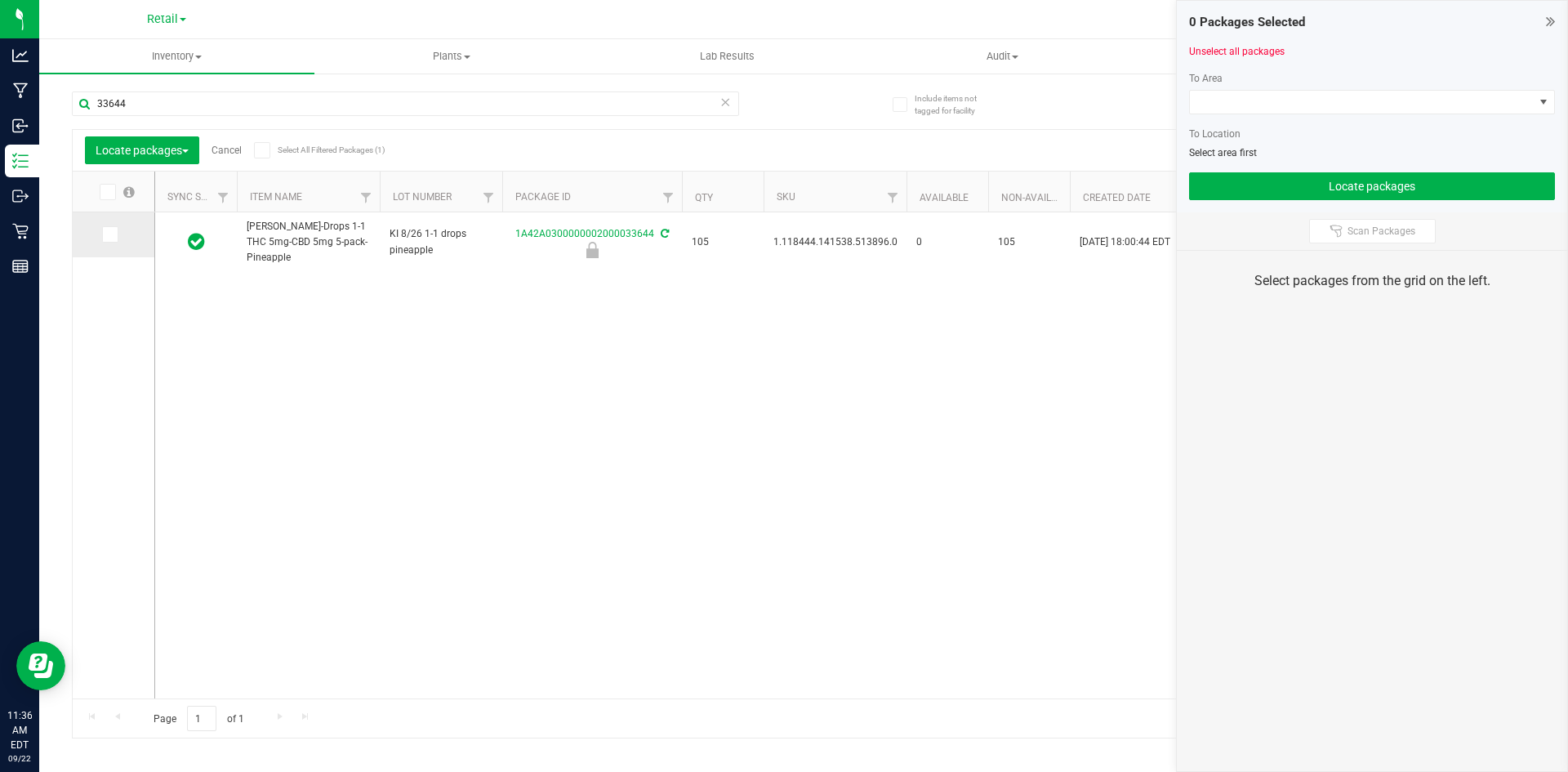
click at [112, 235] on icon at bounding box center [109, 235] width 11 height 0
click at [0, 0] on input "checkbox" at bounding box center [0, 0] width 0 height 0
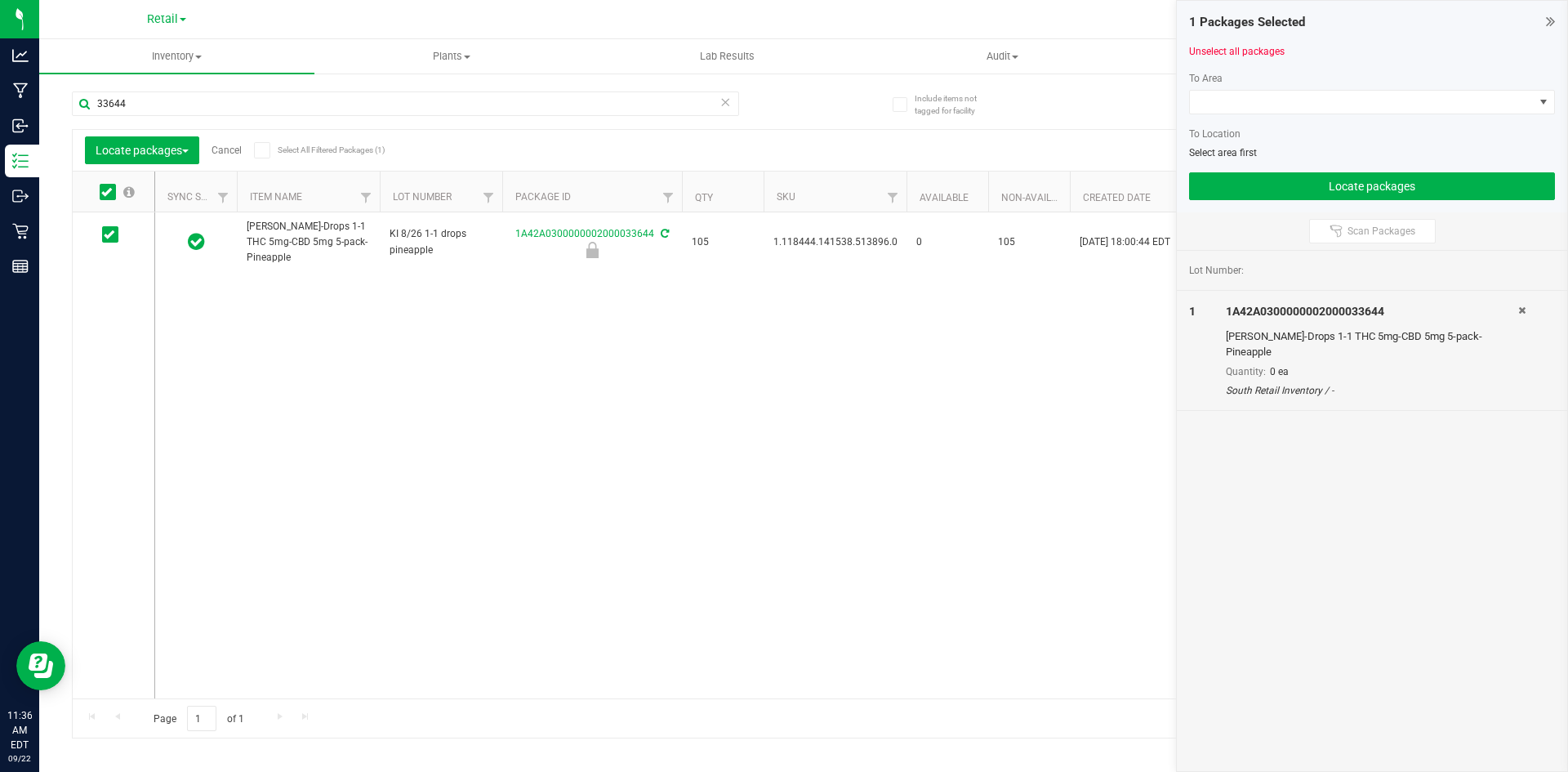
click at [114, 195] on span at bounding box center [108, 192] width 16 height 16
click at [0, 0] on input "checkbox" at bounding box center [0, 0] width 0 height 0
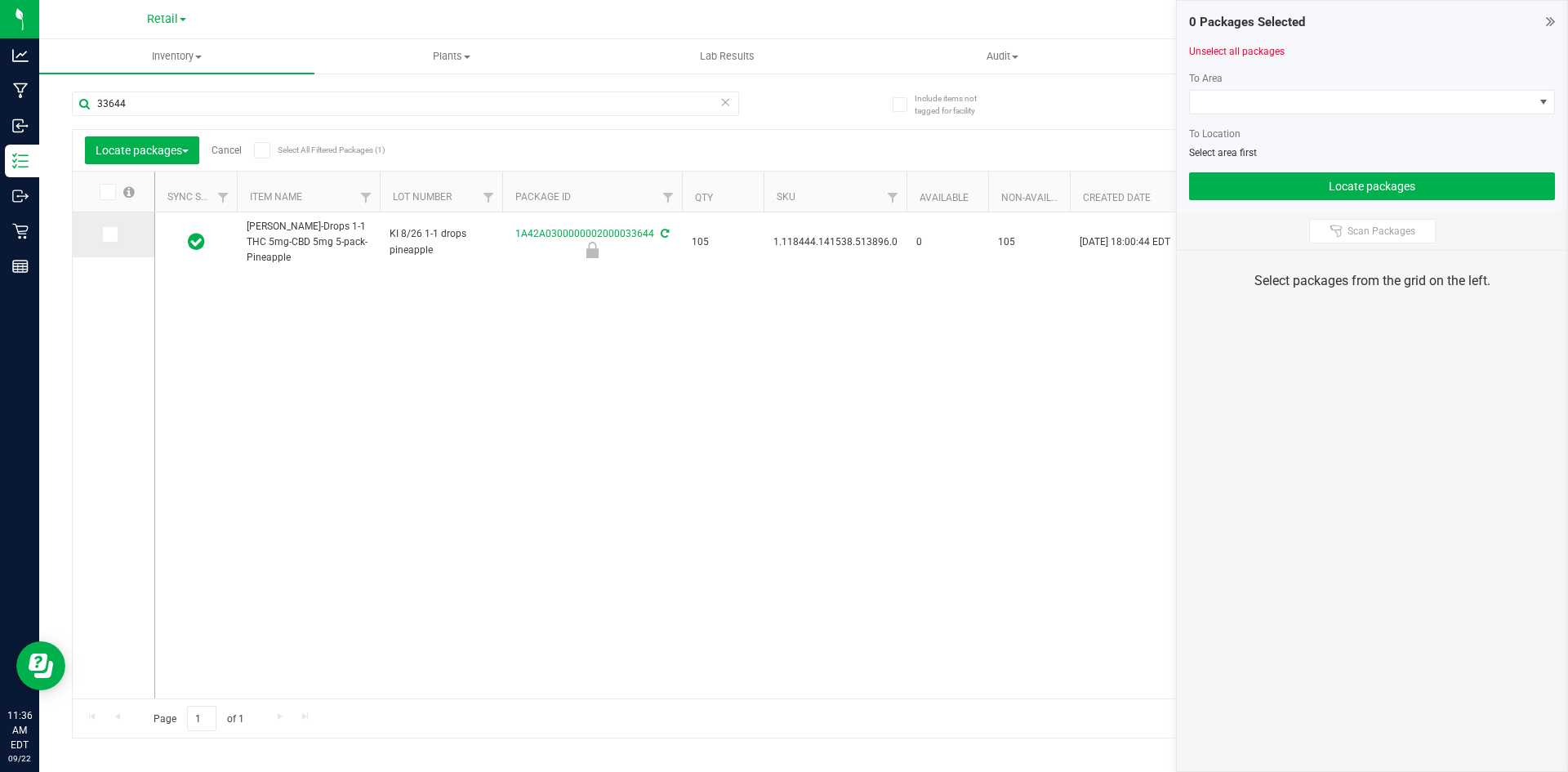
click at [106, 235] on icon at bounding box center [109, 235] width 11 height 0
click at [0, 0] on input "checkbox" at bounding box center [0, 0] width 0 height 0
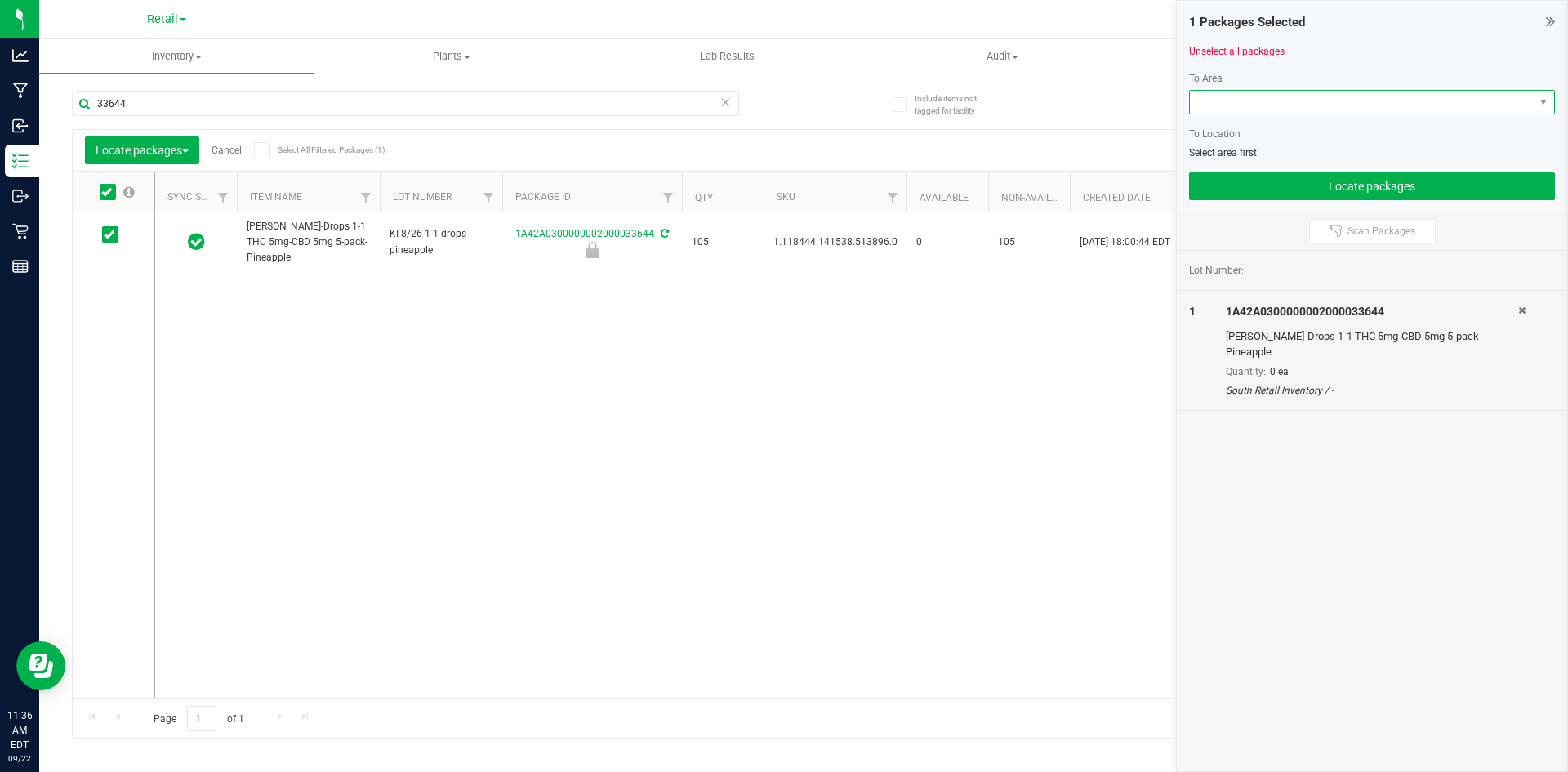
click at [1287, 97] on span at bounding box center [1362, 102] width 344 height 23
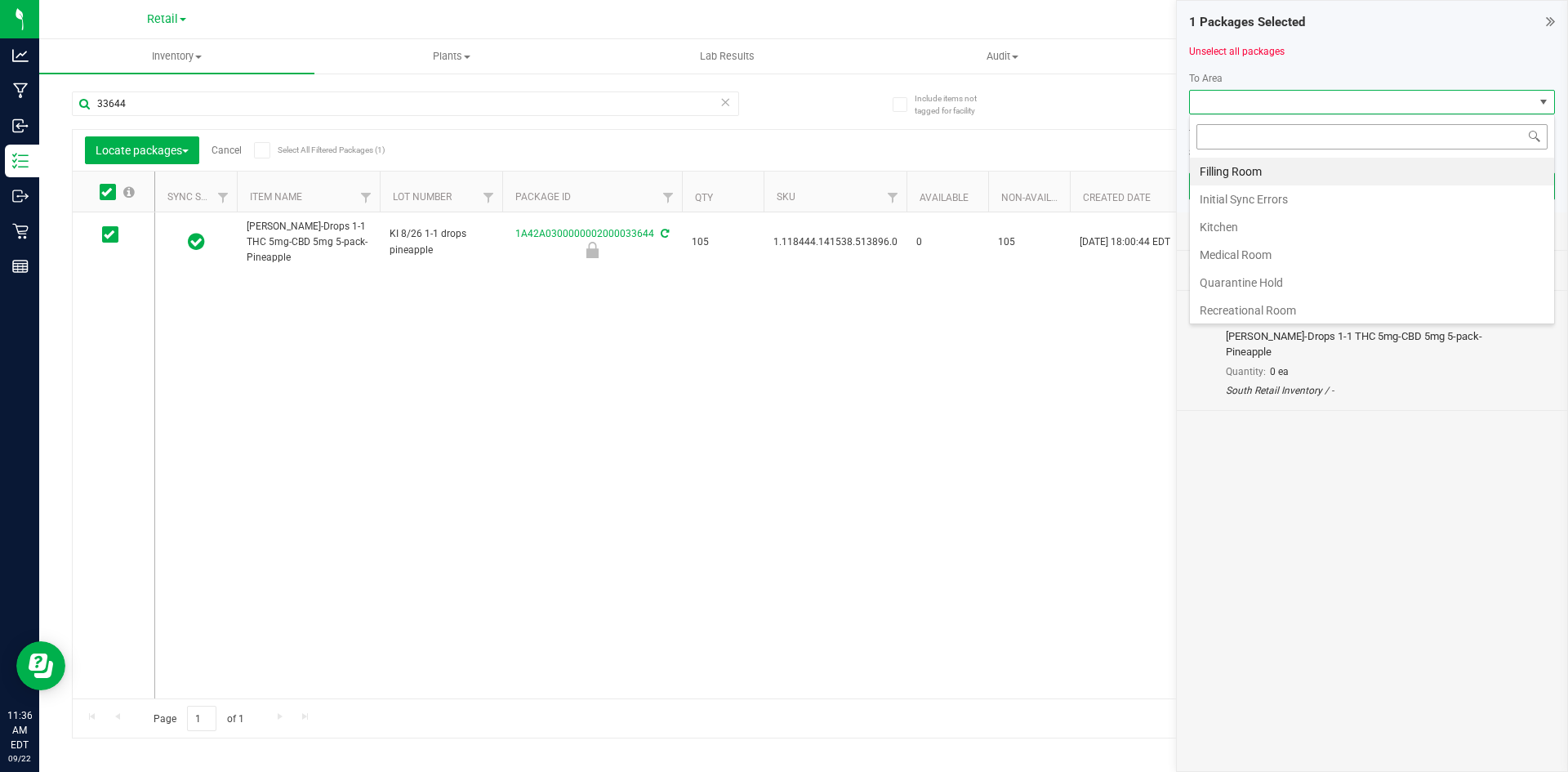
scroll to position [25, 366]
click at [1239, 166] on li "Filling Room" at bounding box center [1372, 171] width 365 height 28
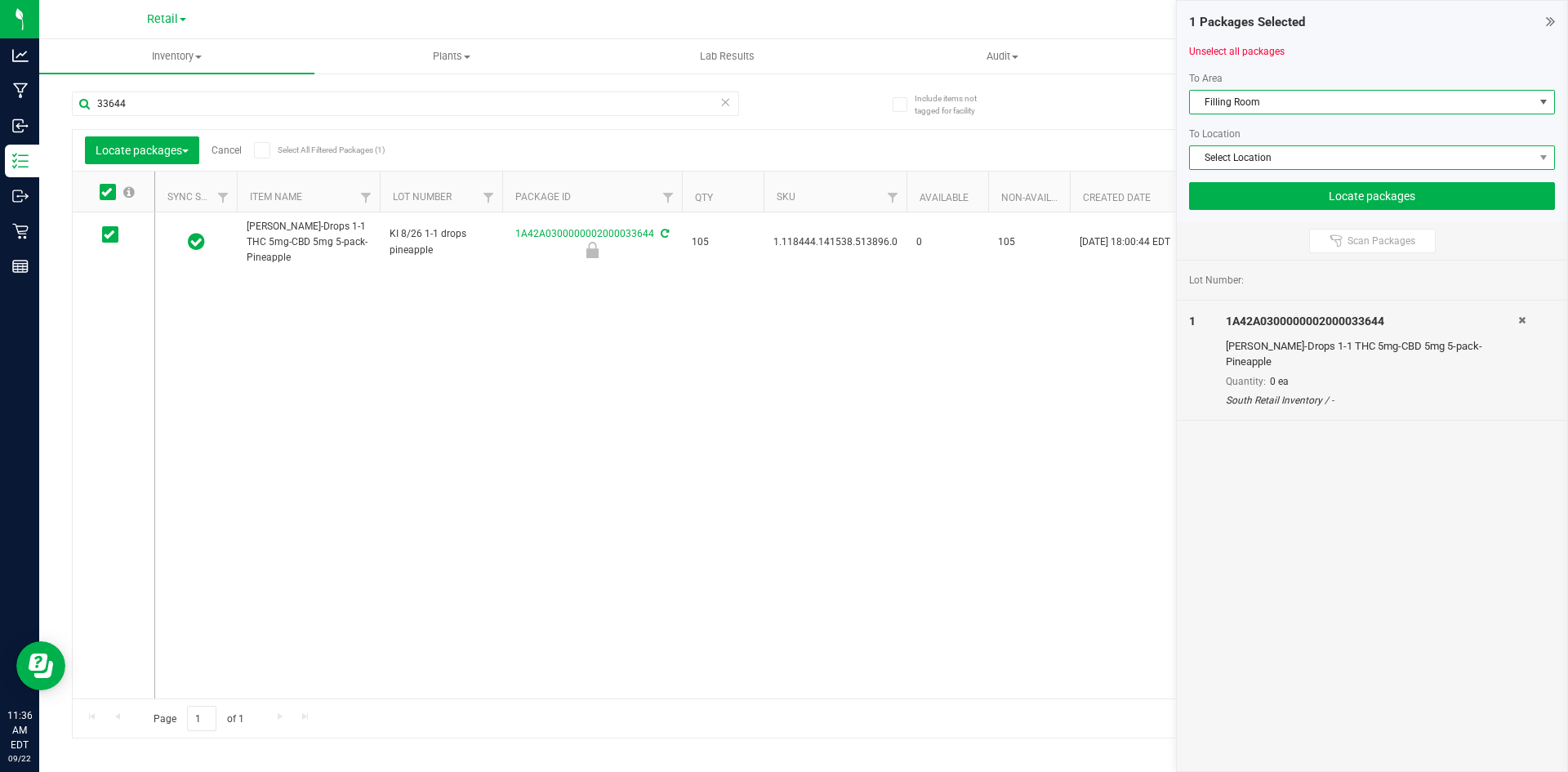
click at [1245, 162] on span "Select Location" at bounding box center [1362, 157] width 344 height 23
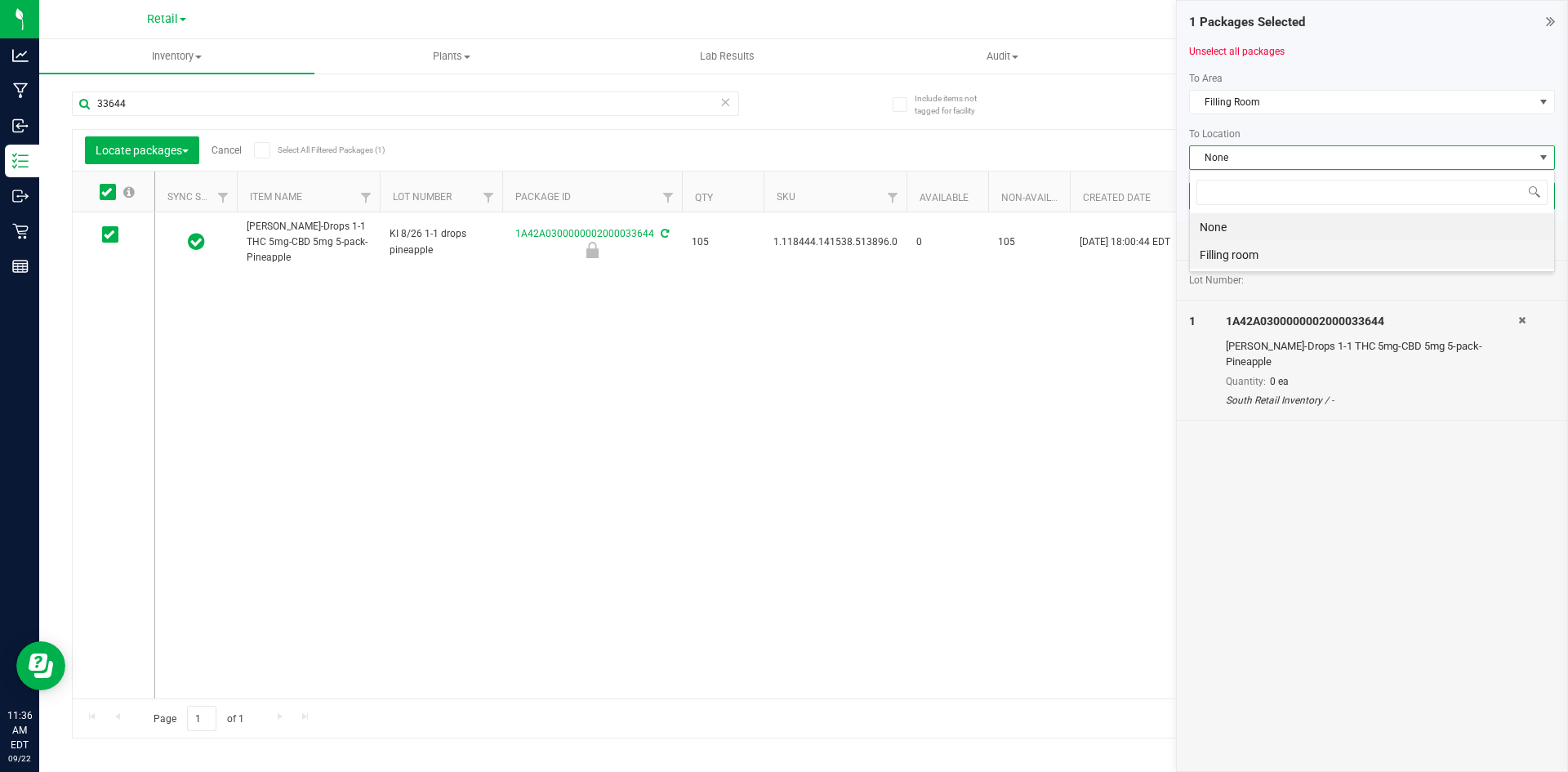
click at [1228, 247] on li "Filling room" at bounding box center [1372, 255] width 365 height 28
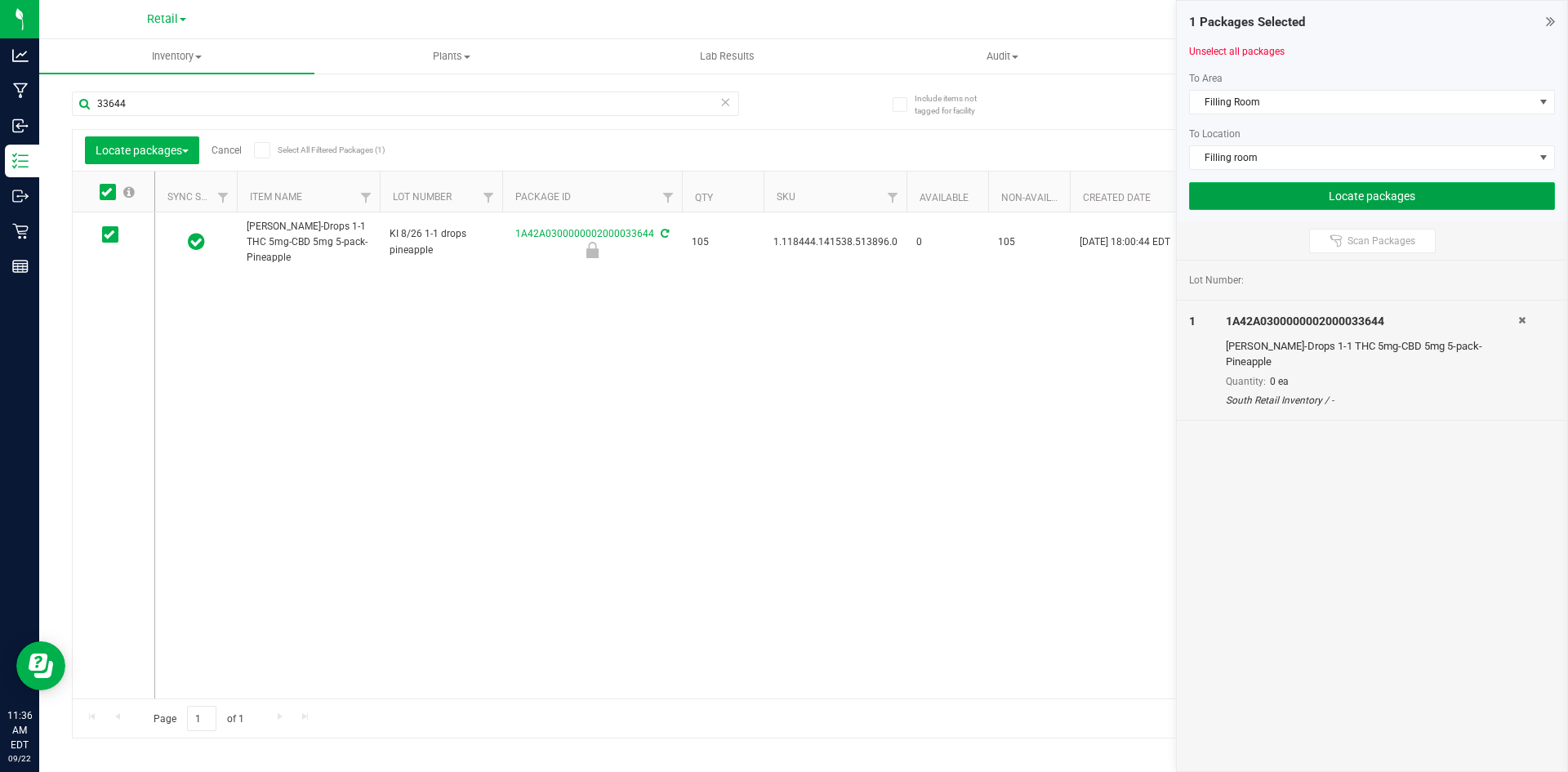
click at [1276, 194] on button "Locate packages" at bounding box center [1372, 196] width 366 height 28
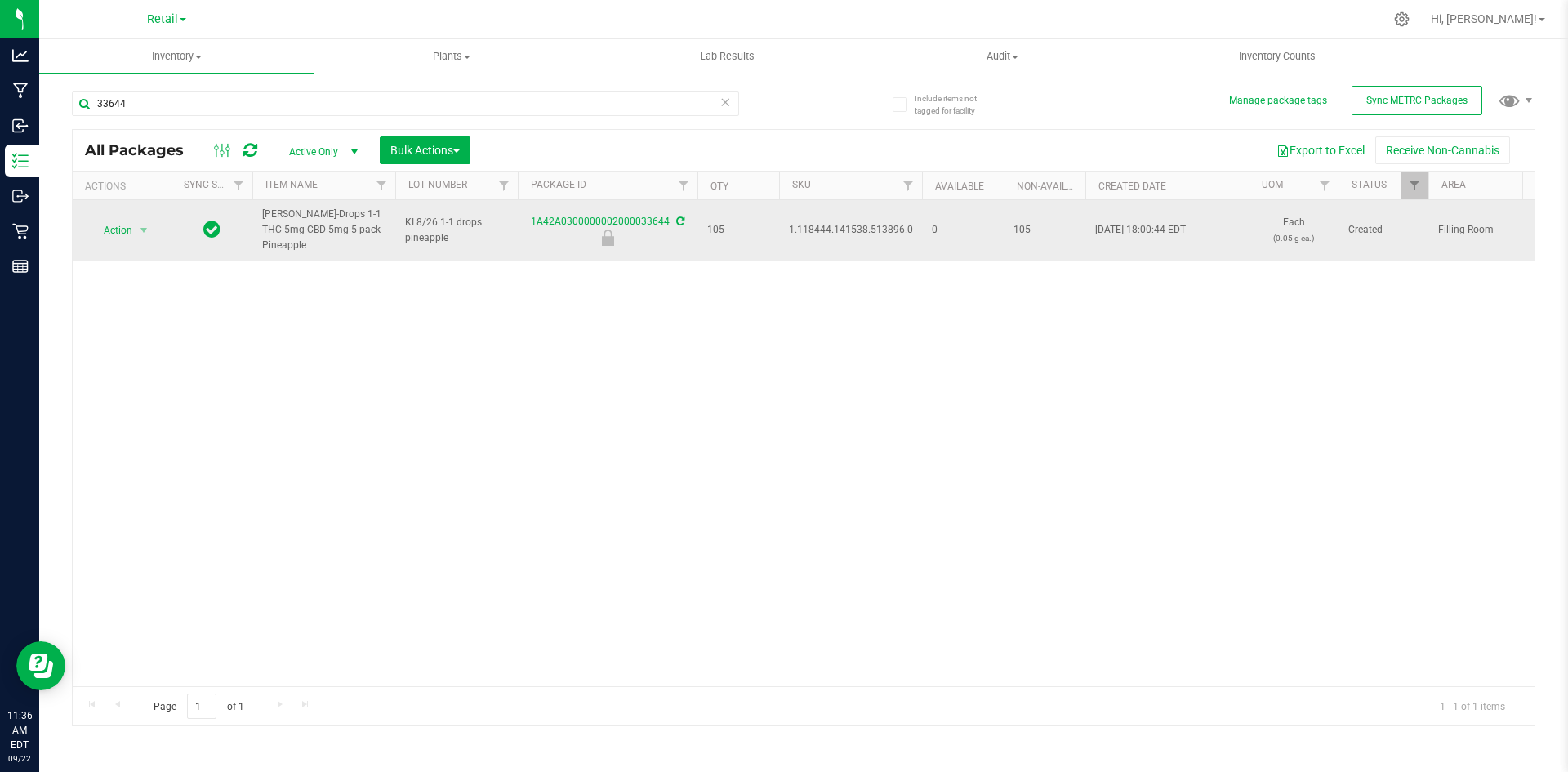
click at [841, 222] on span "1.118444.141538.513896.0" at bounding box center [851, 229] width 125 height 15
copy span "1.118444.141538.513896.0"
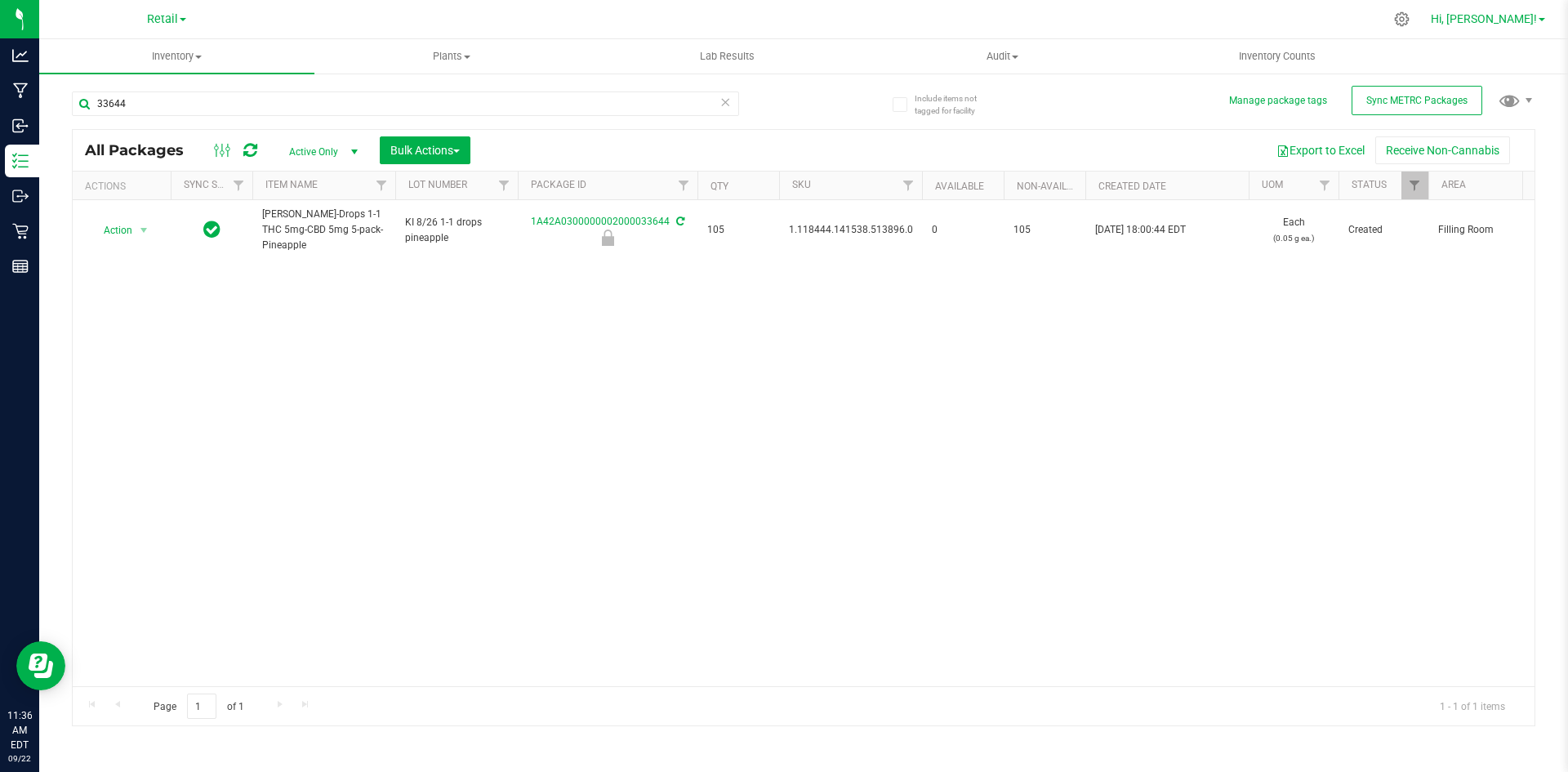
click at [1544, 20] on span at bounding box center [1542, 20] width 6 height 4
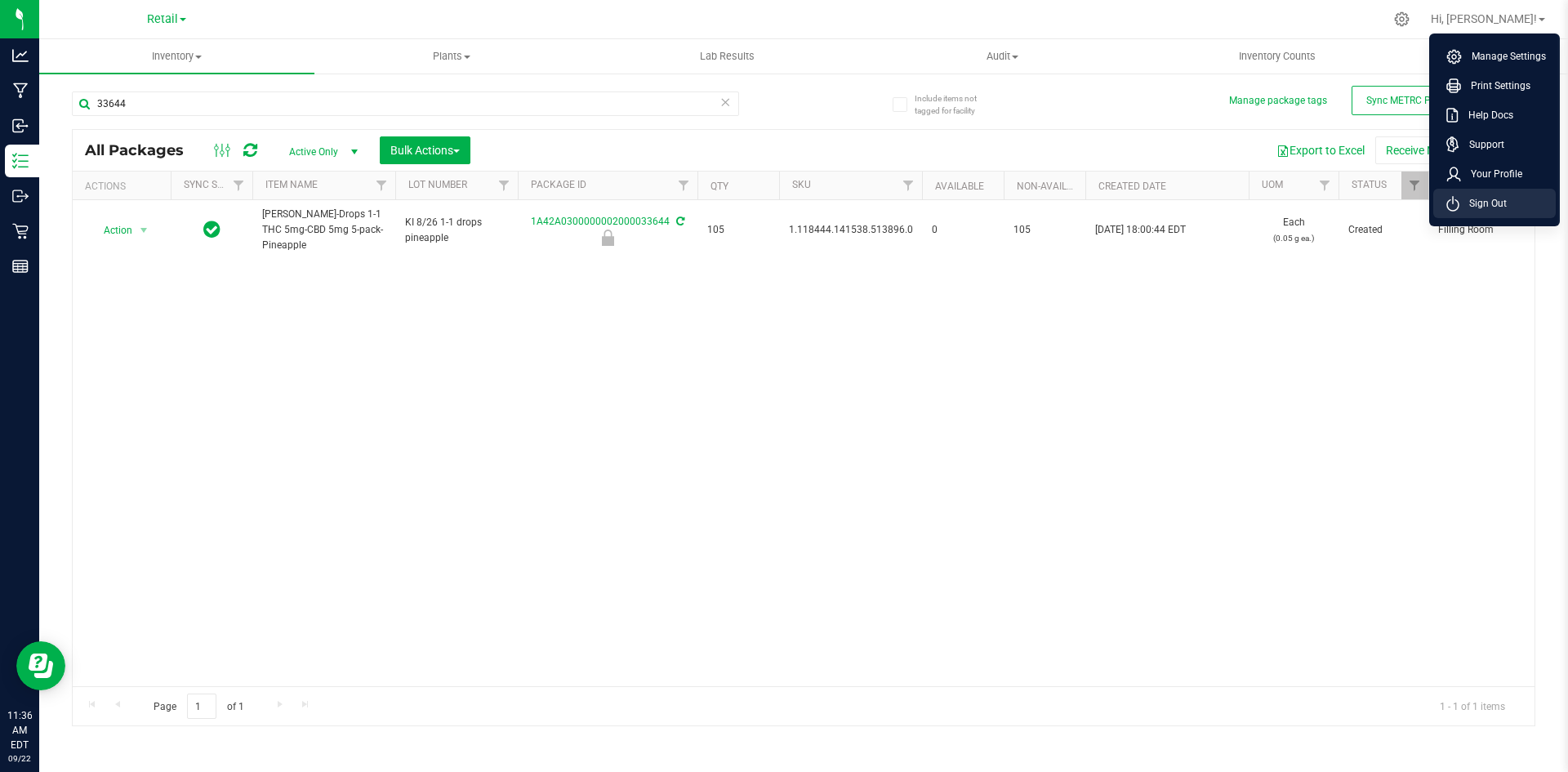
click at [1471, 202] on span "Sign Out" at bounding box center [1483, 204] width 47 height 16
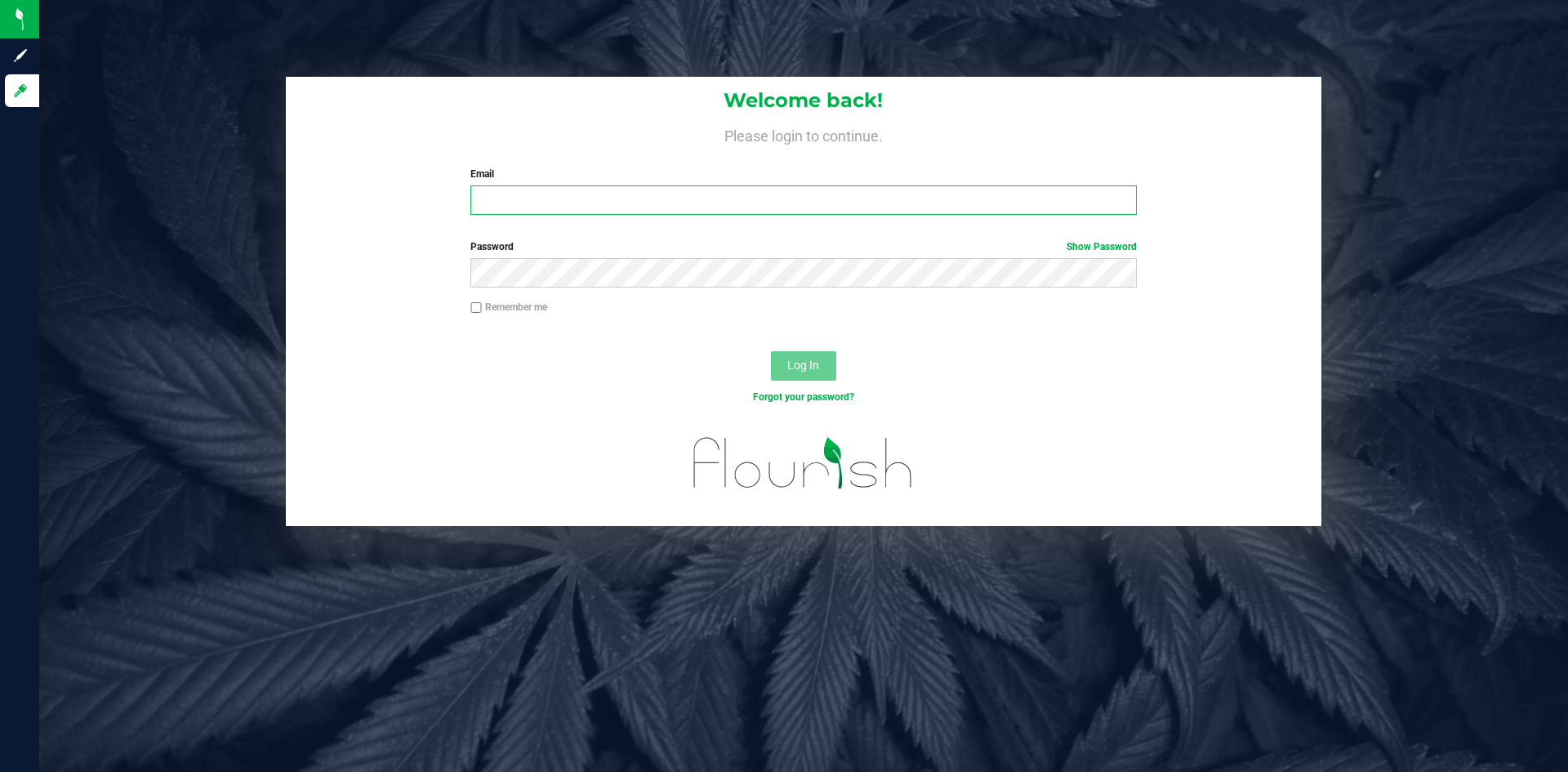
type input "[EMAIL_ADDRESS][DOMAIN_NAME]"
click at [805, 354] on button "Log In" at bounding box center [804, 366] width 65 height 29
